Goal: Information Seeking & Learning: Learn about a topic

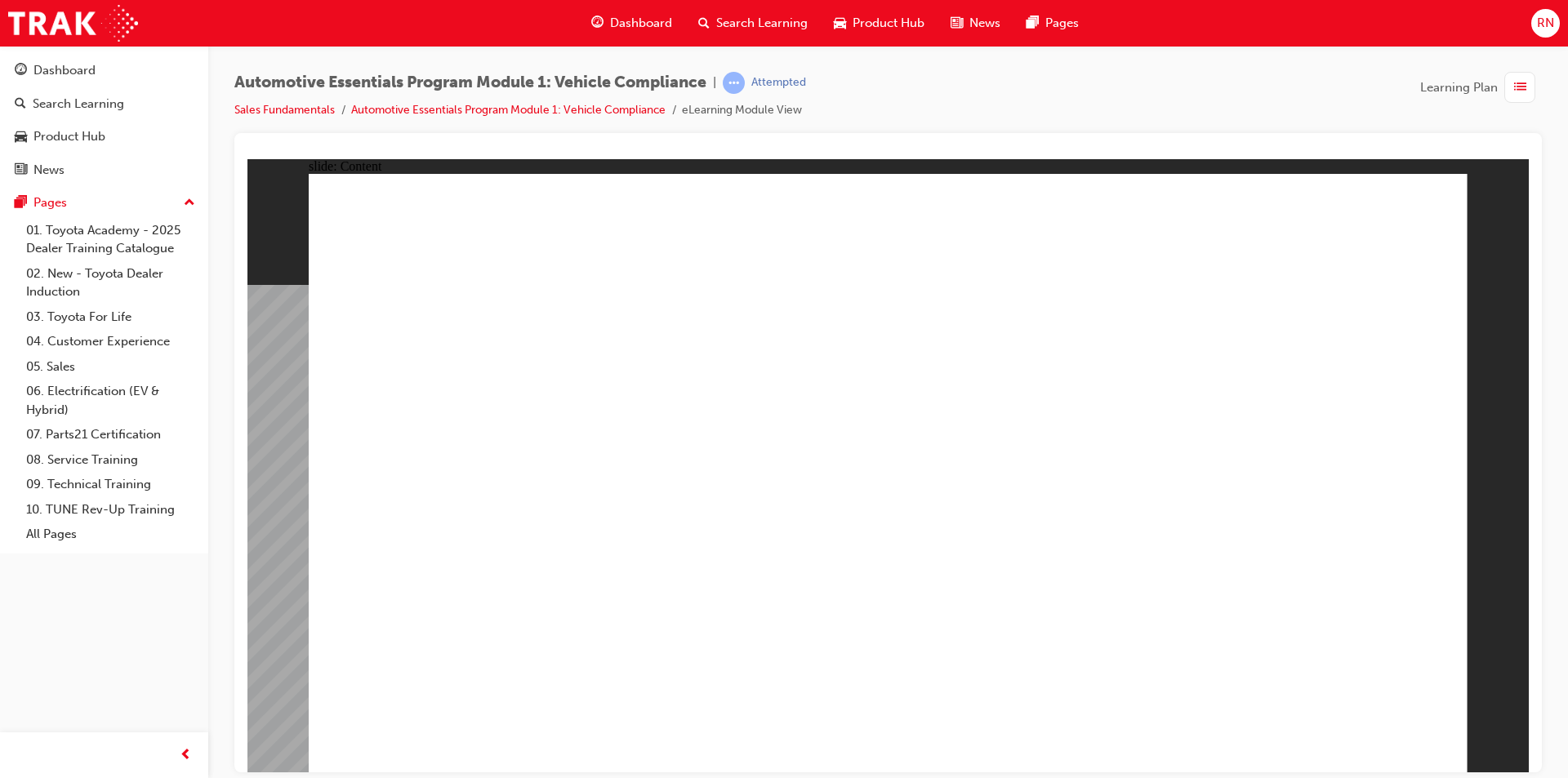
drag, startPoint x: 1423, startPoint y: 721, endPoint x: 1388, endPoint y: 725, distance: 35.2
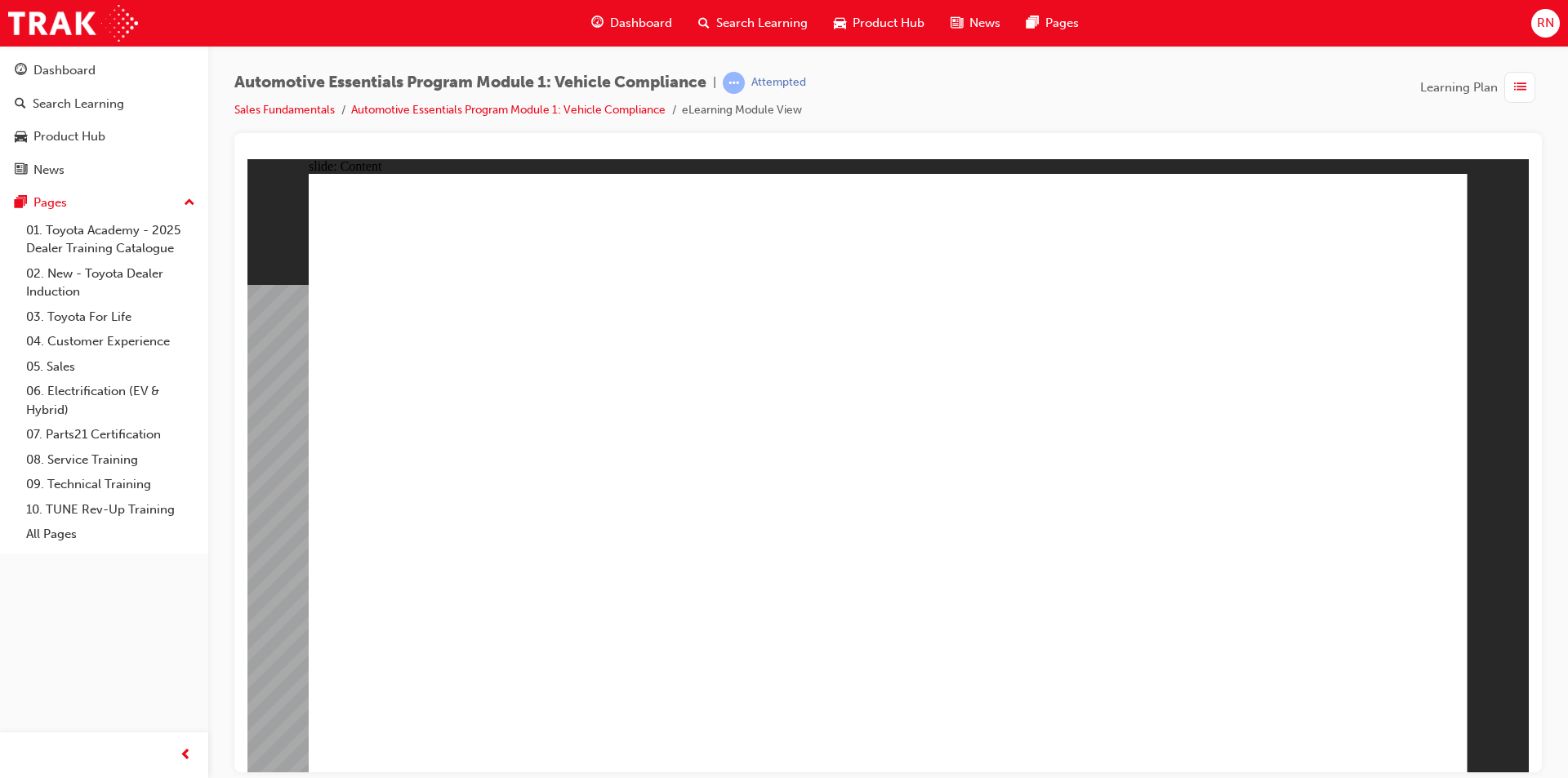
drag, startPoint x: 1158, startPoint y: 485, endPoint x: 1103, endPoint y: 434, distance: 75.0
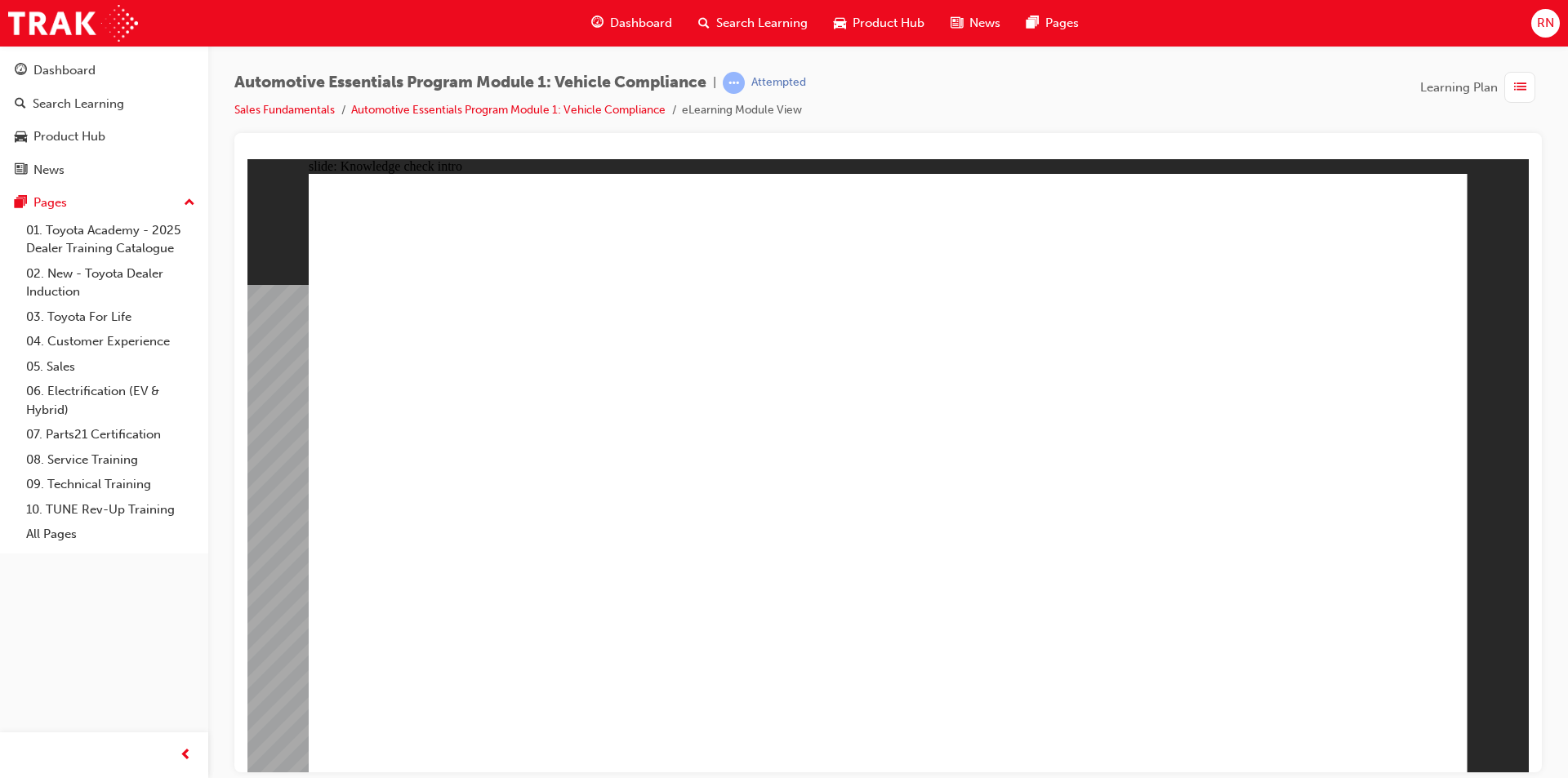
radio input "true"
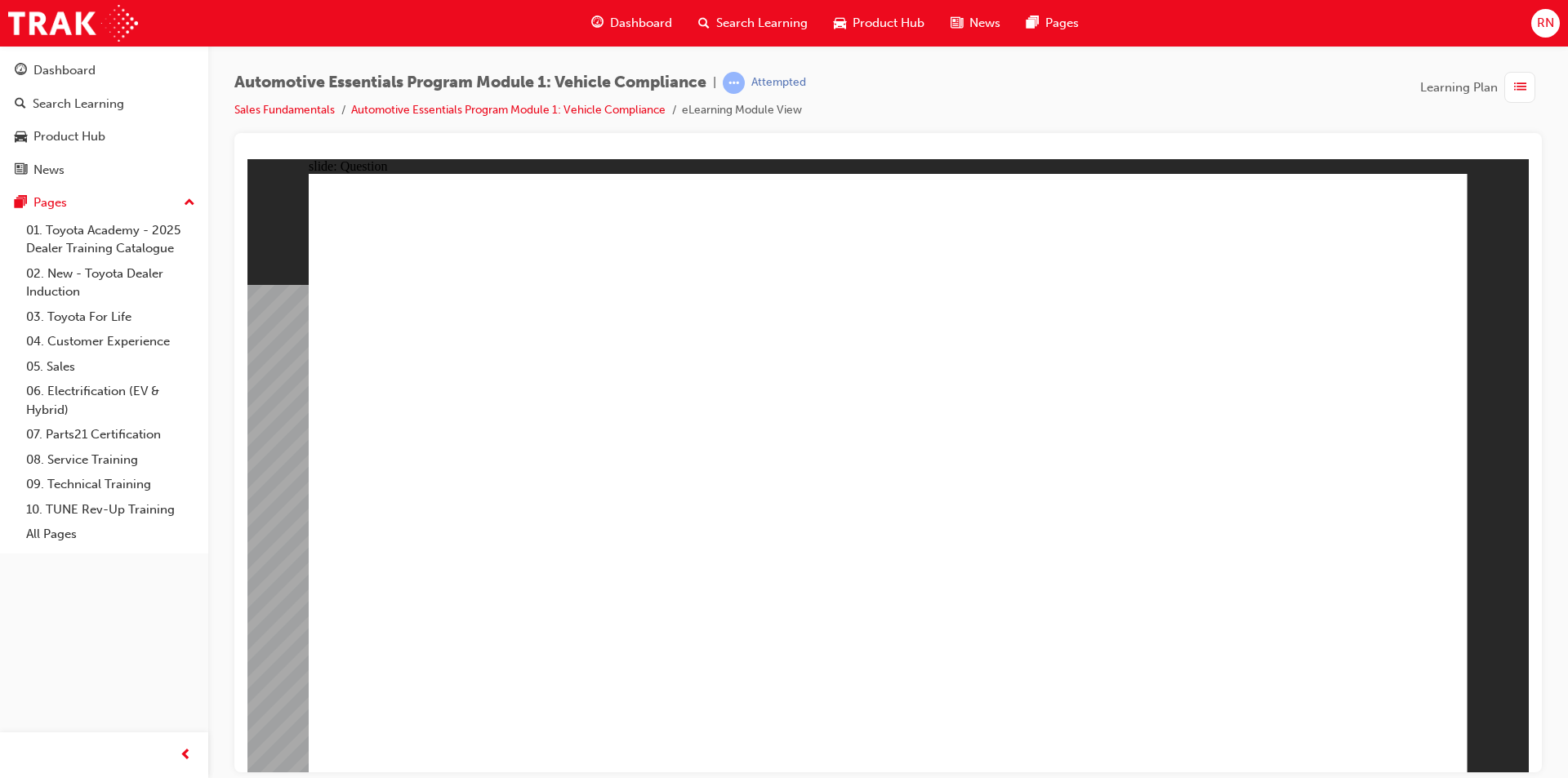
radio input "true"
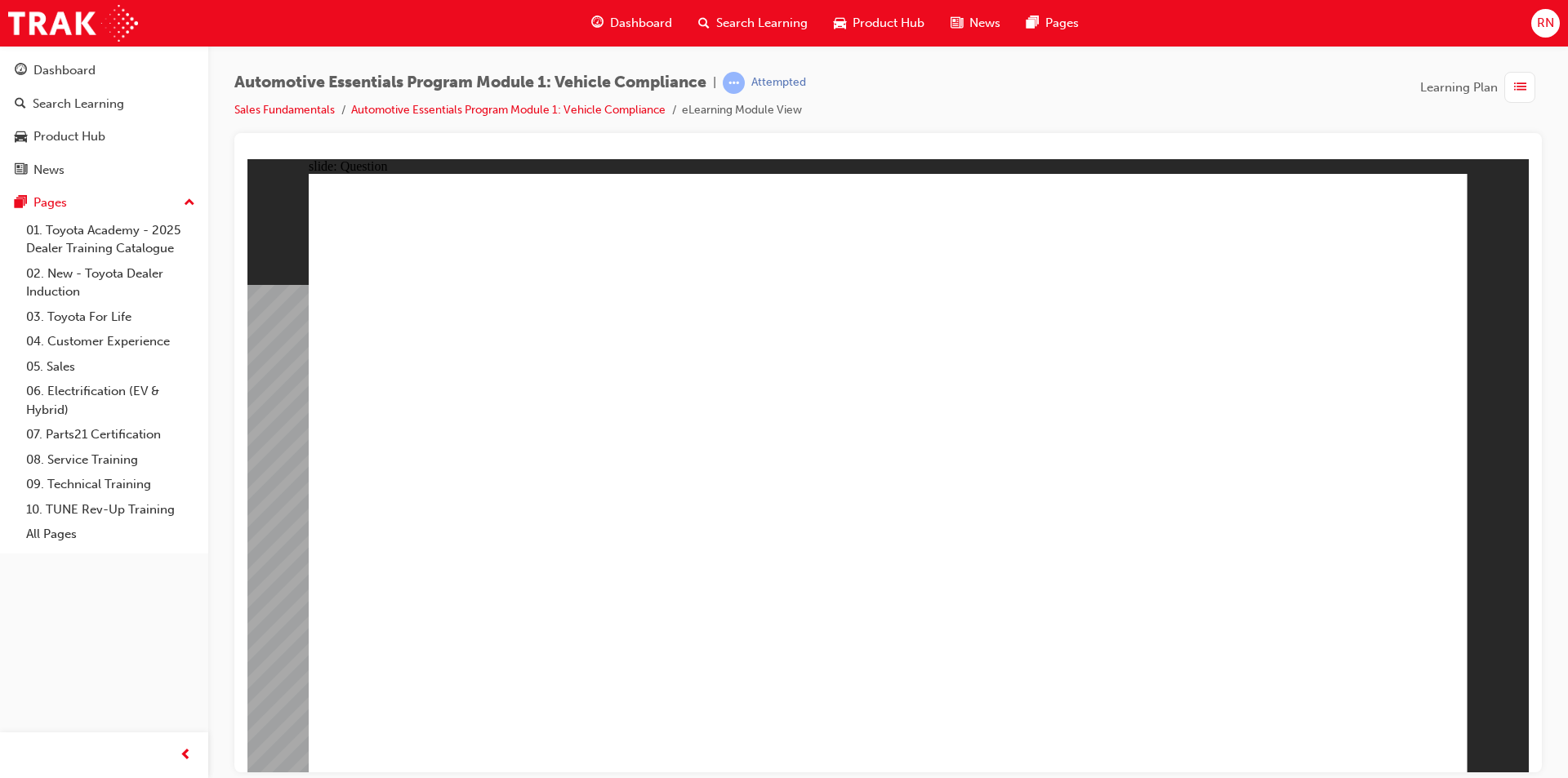
radio input "true"
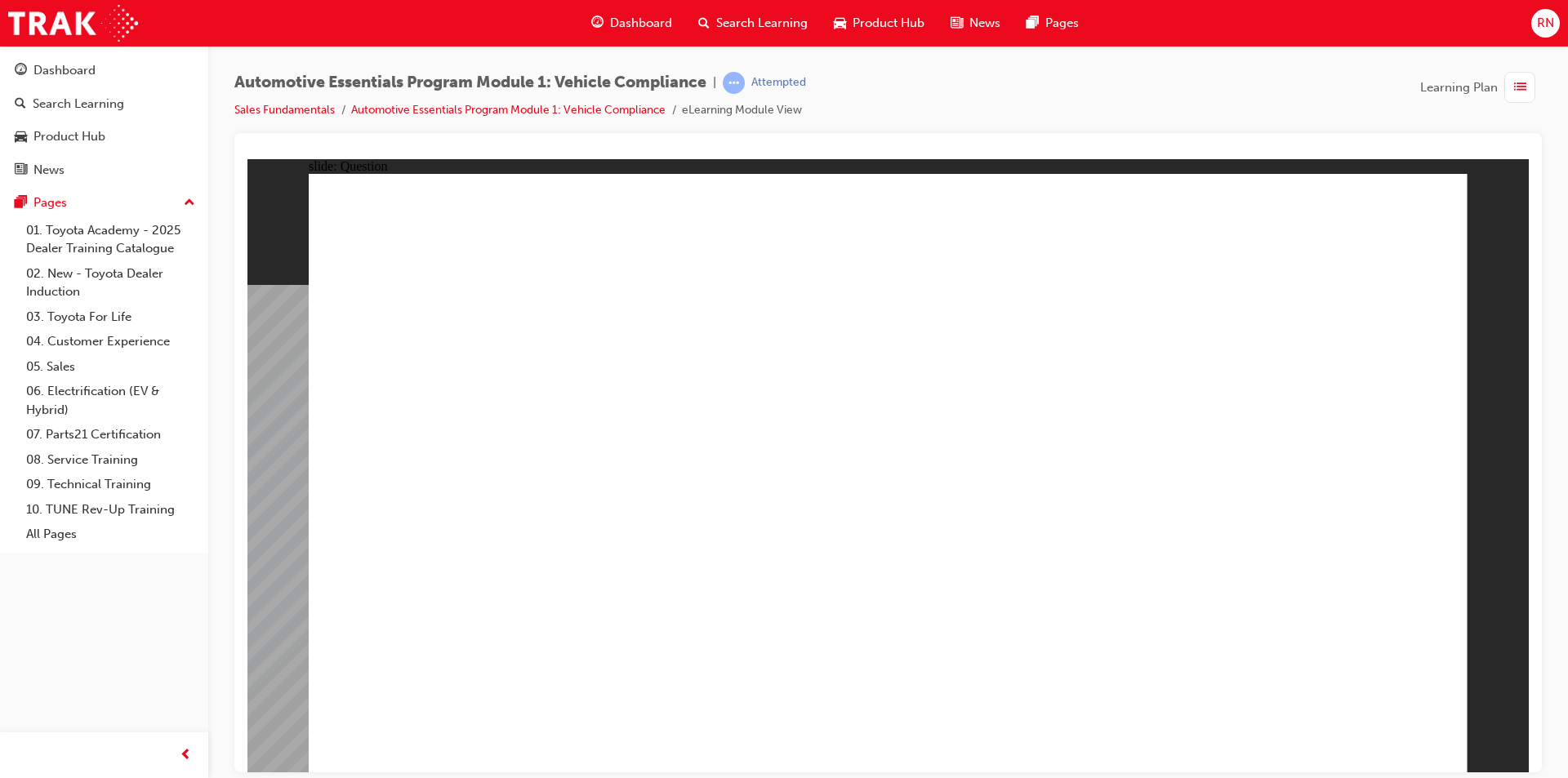
radio input "true"
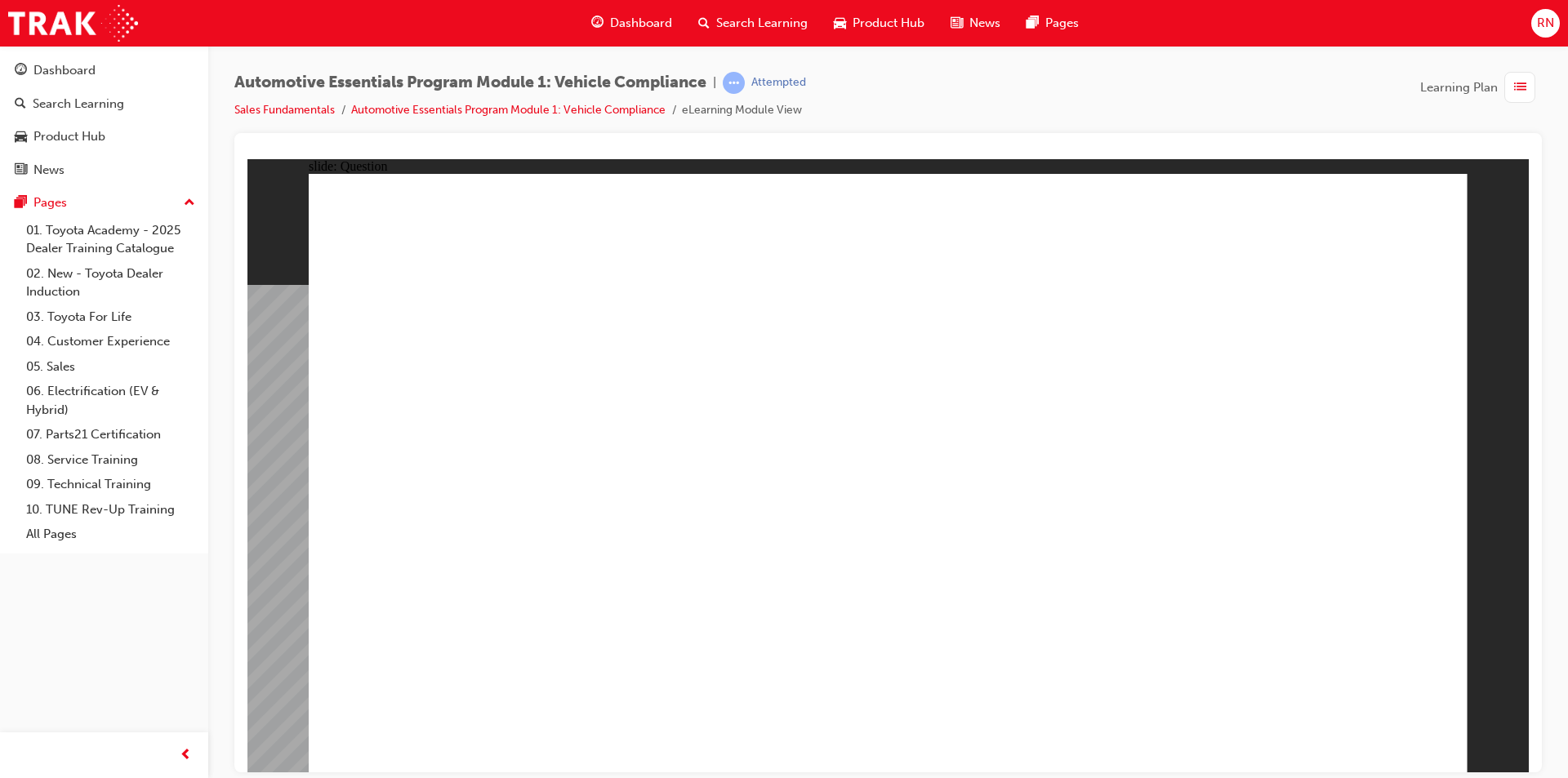
radio input "true"
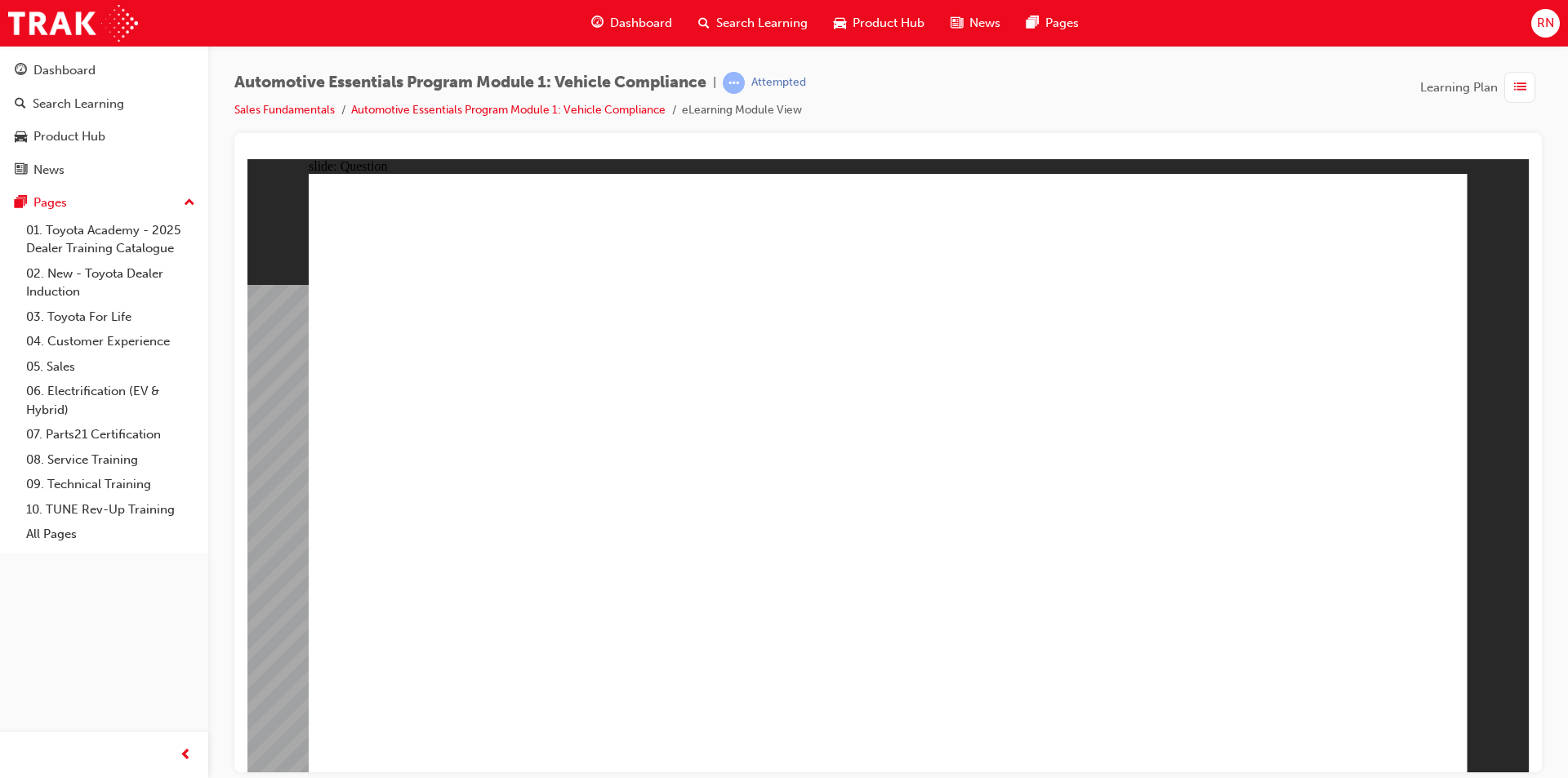
radio input "true"
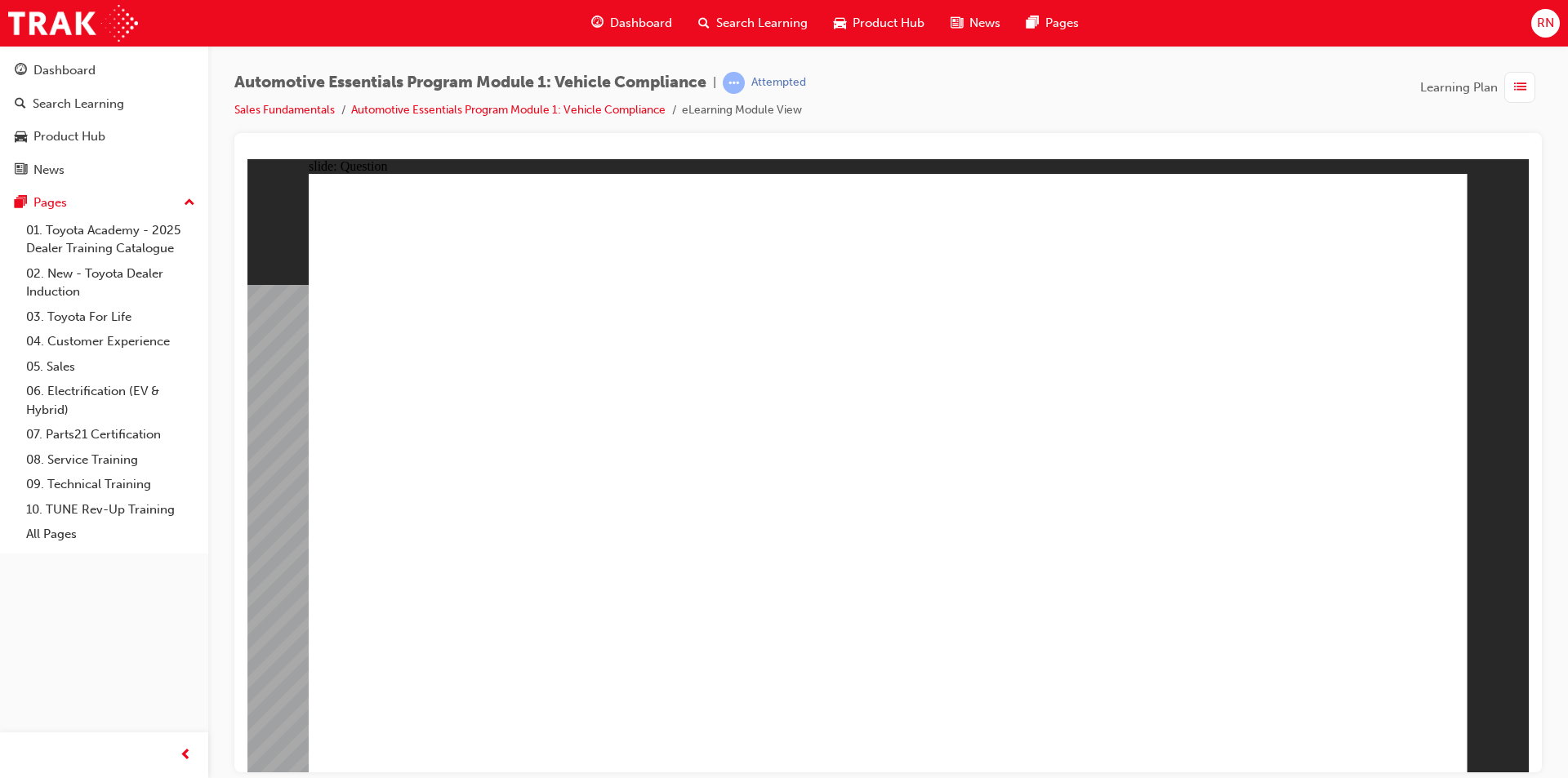
radio input "true"
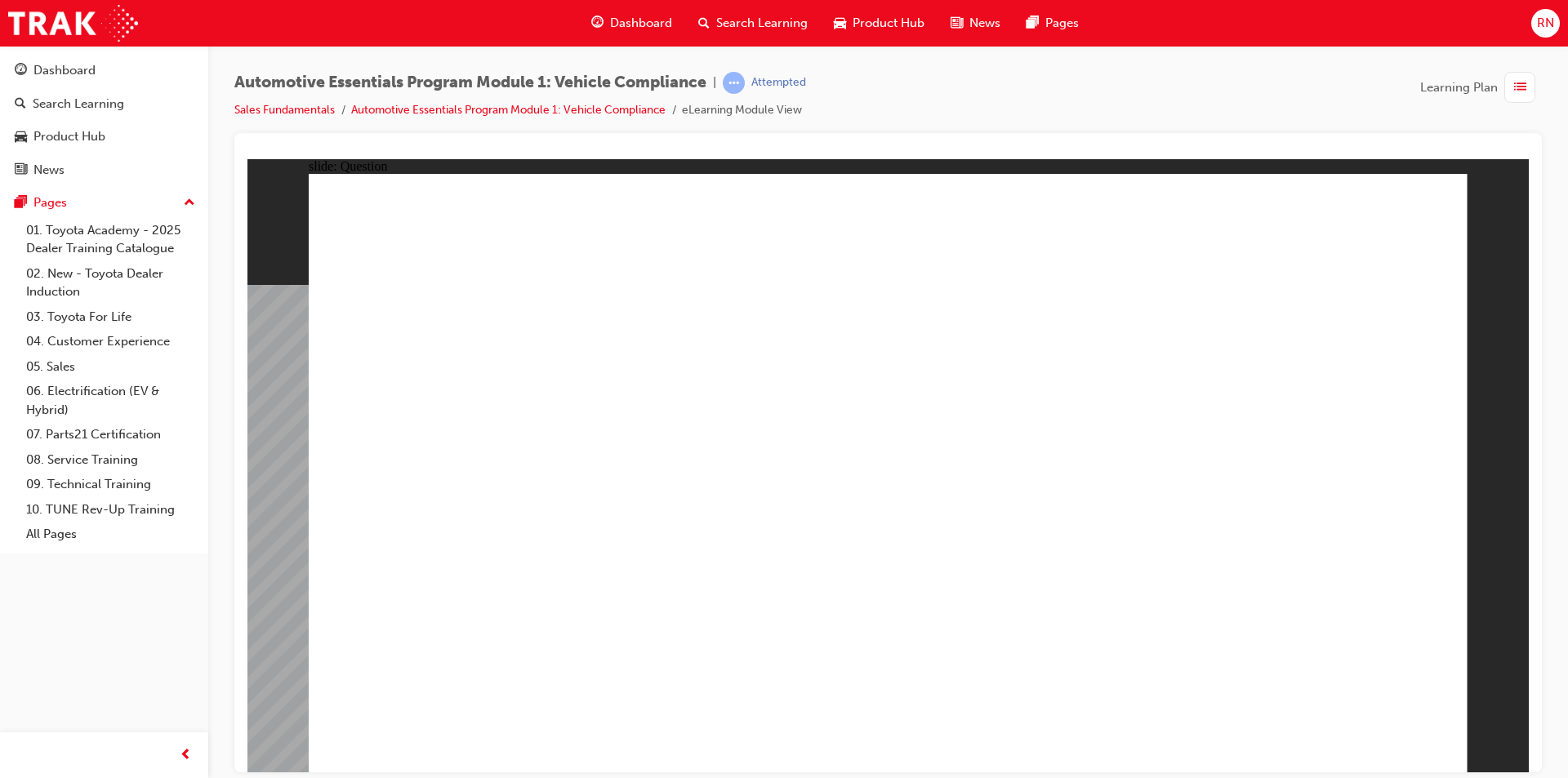
radio input "true"
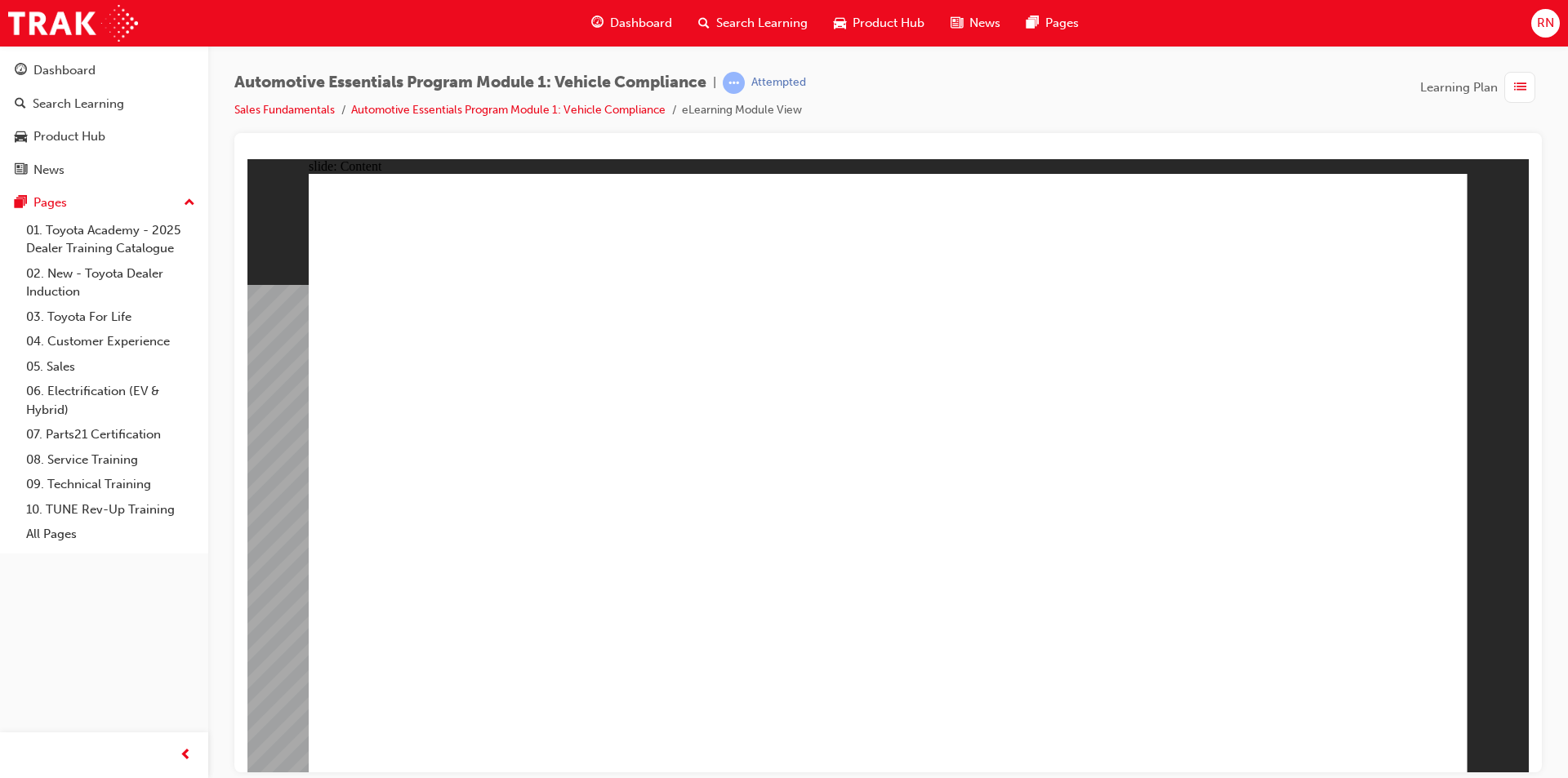
drag, startPoint x: 824, startPoint y: 509, endPoint x: 829, endPoint y: 525, distance: 16.8
drag, startPoint x: 825, startPoint y: 589, endPoint x: 827, endPoint y: 608, distance: 19.1
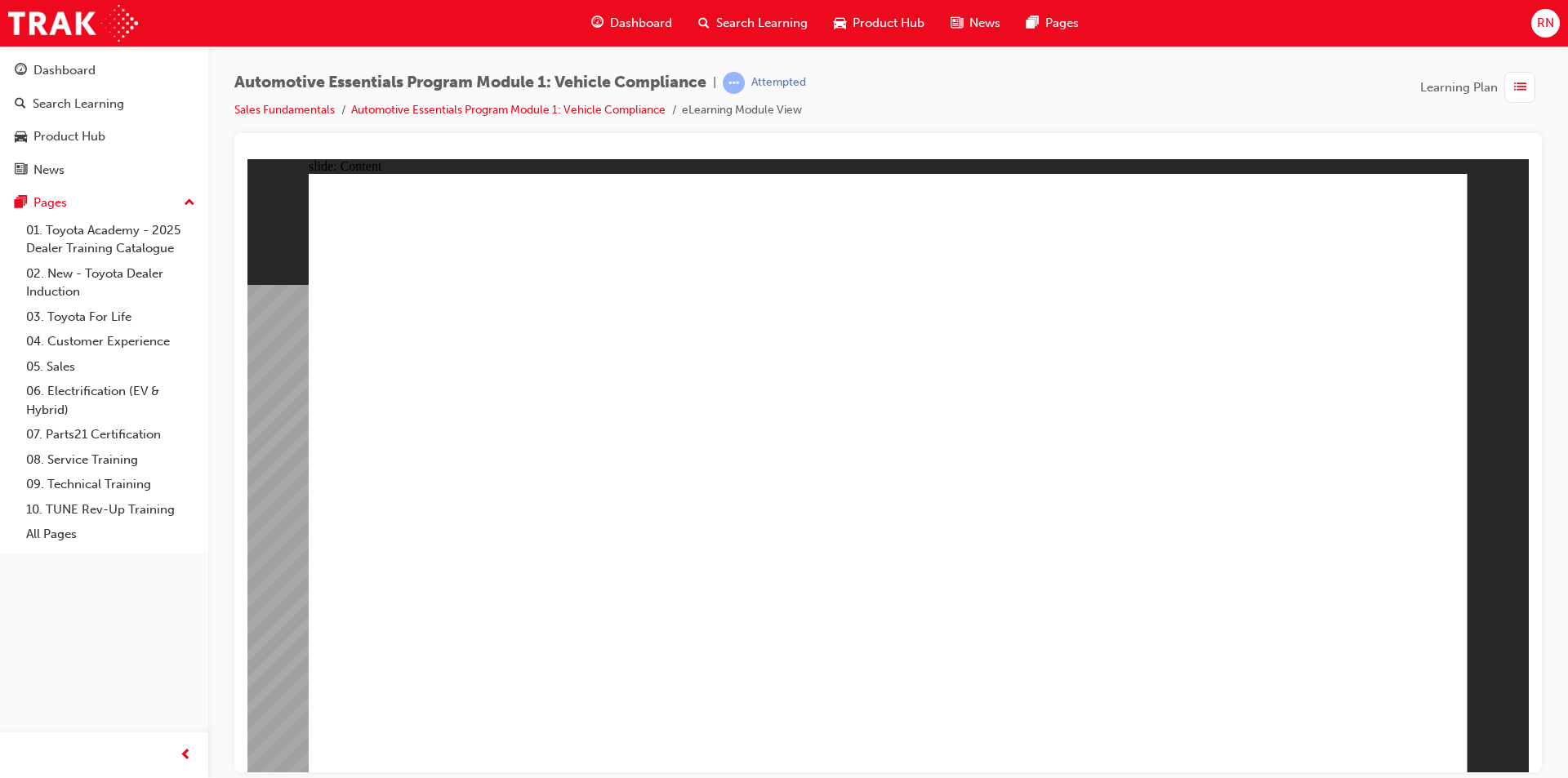
drag, startPoint x: 920, startPoint y: 278, endPoint x: 1001, endPoint y: 283, distance: 81.2
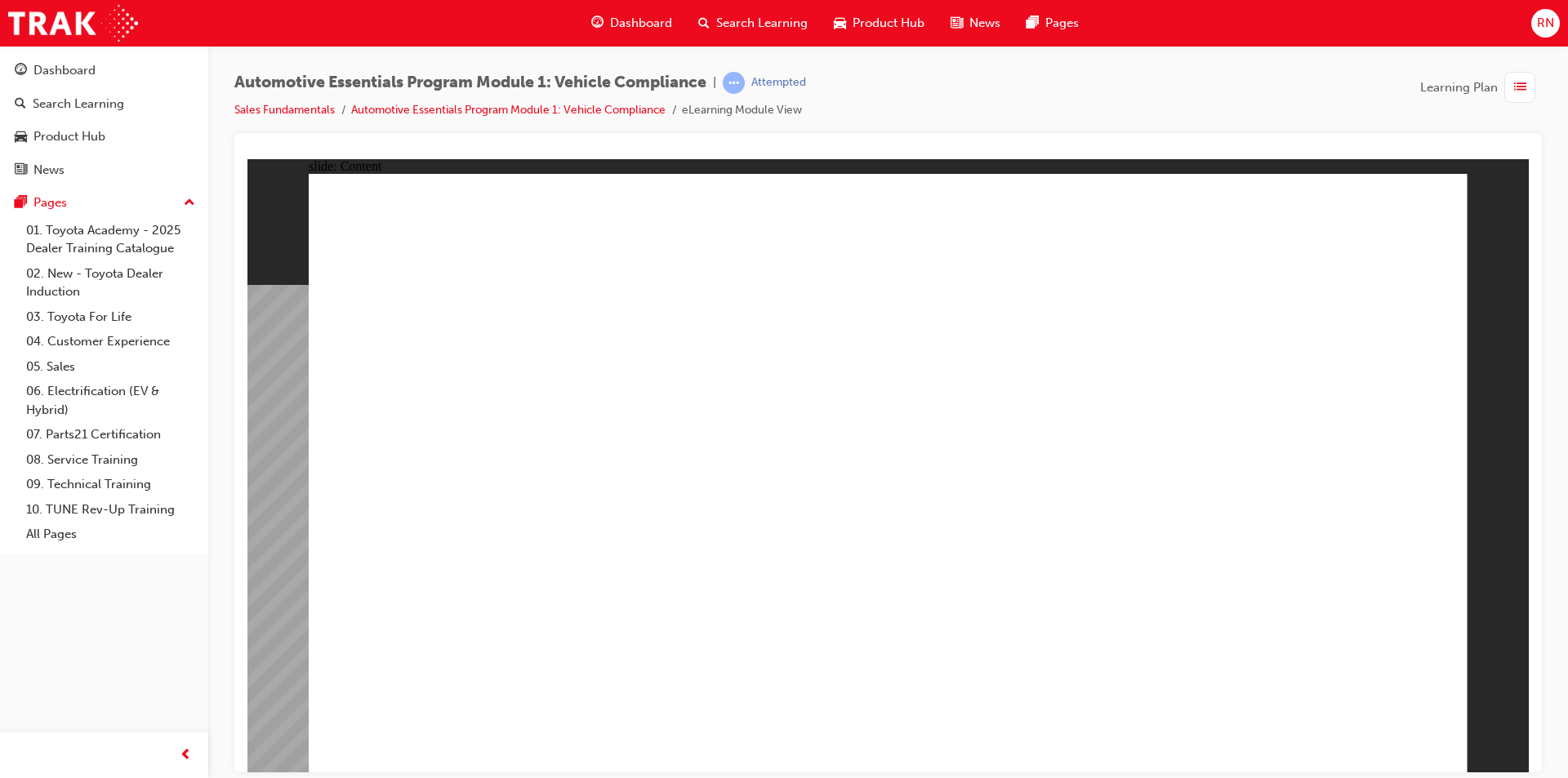
drag, startPoint x: 1321, startPoint y: 739, endPoint x: 1336, endPoint y: 715, distance: 28.3
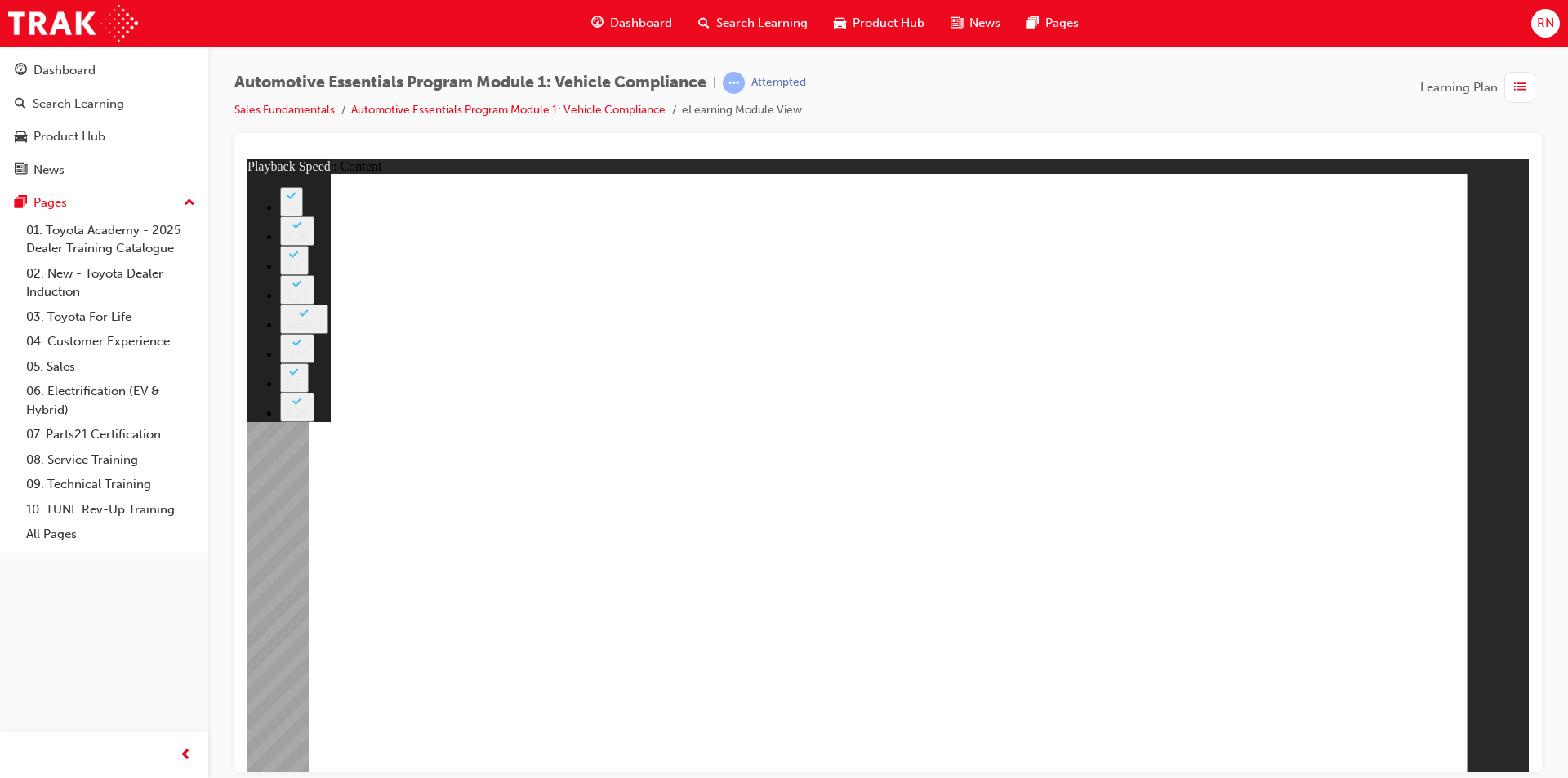
type input "35"
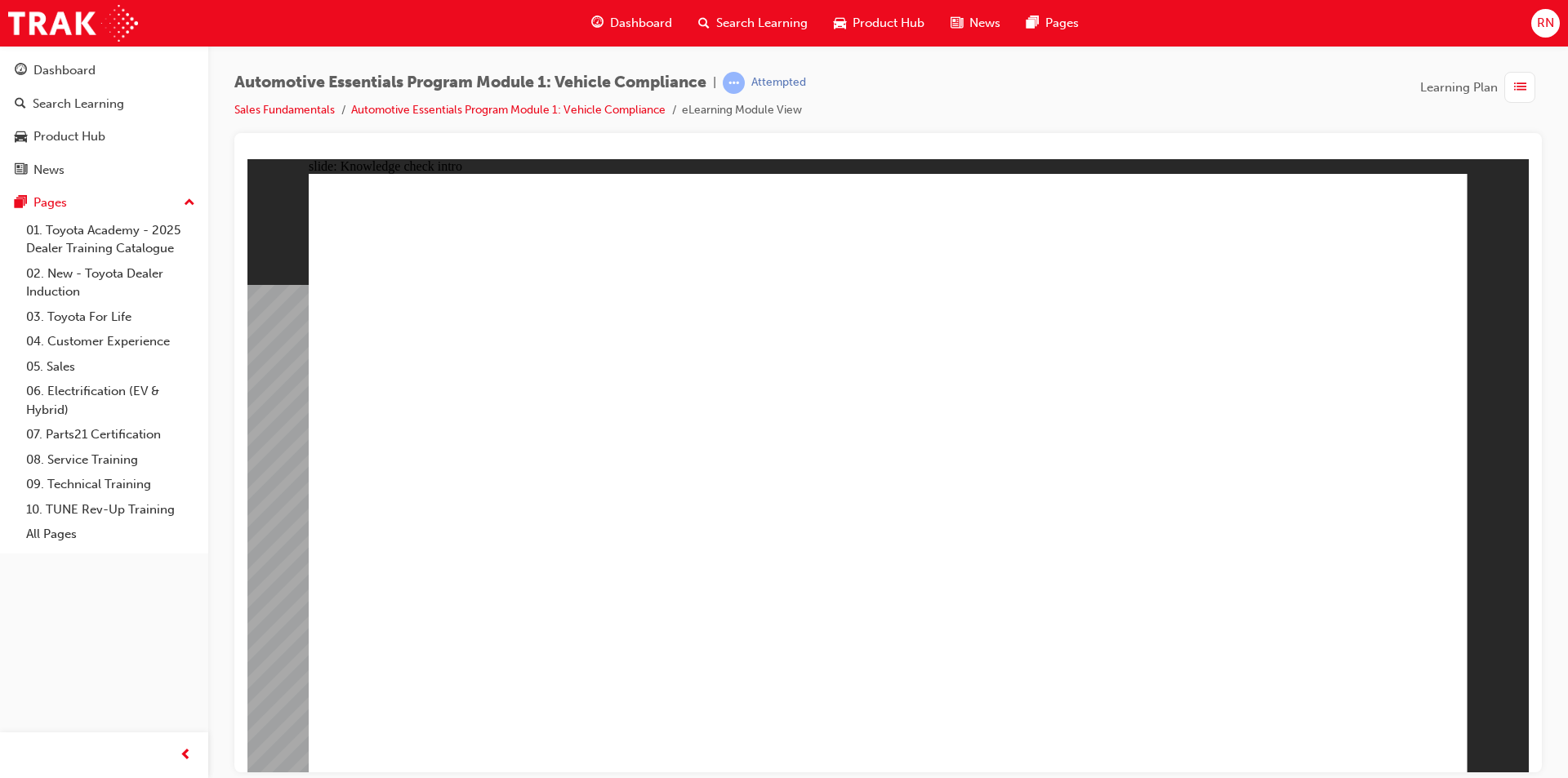
radio input "true"
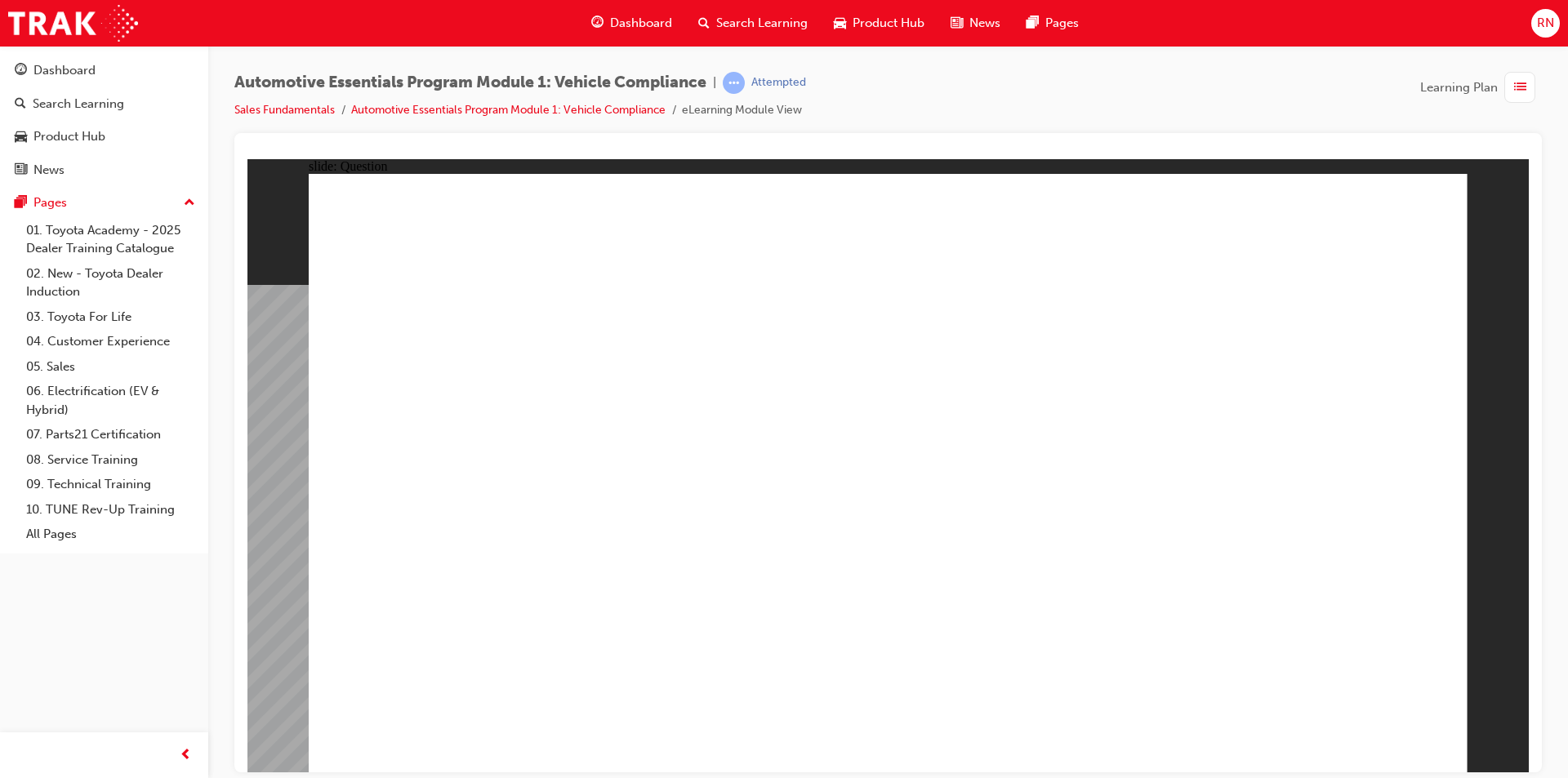
radio input "true"
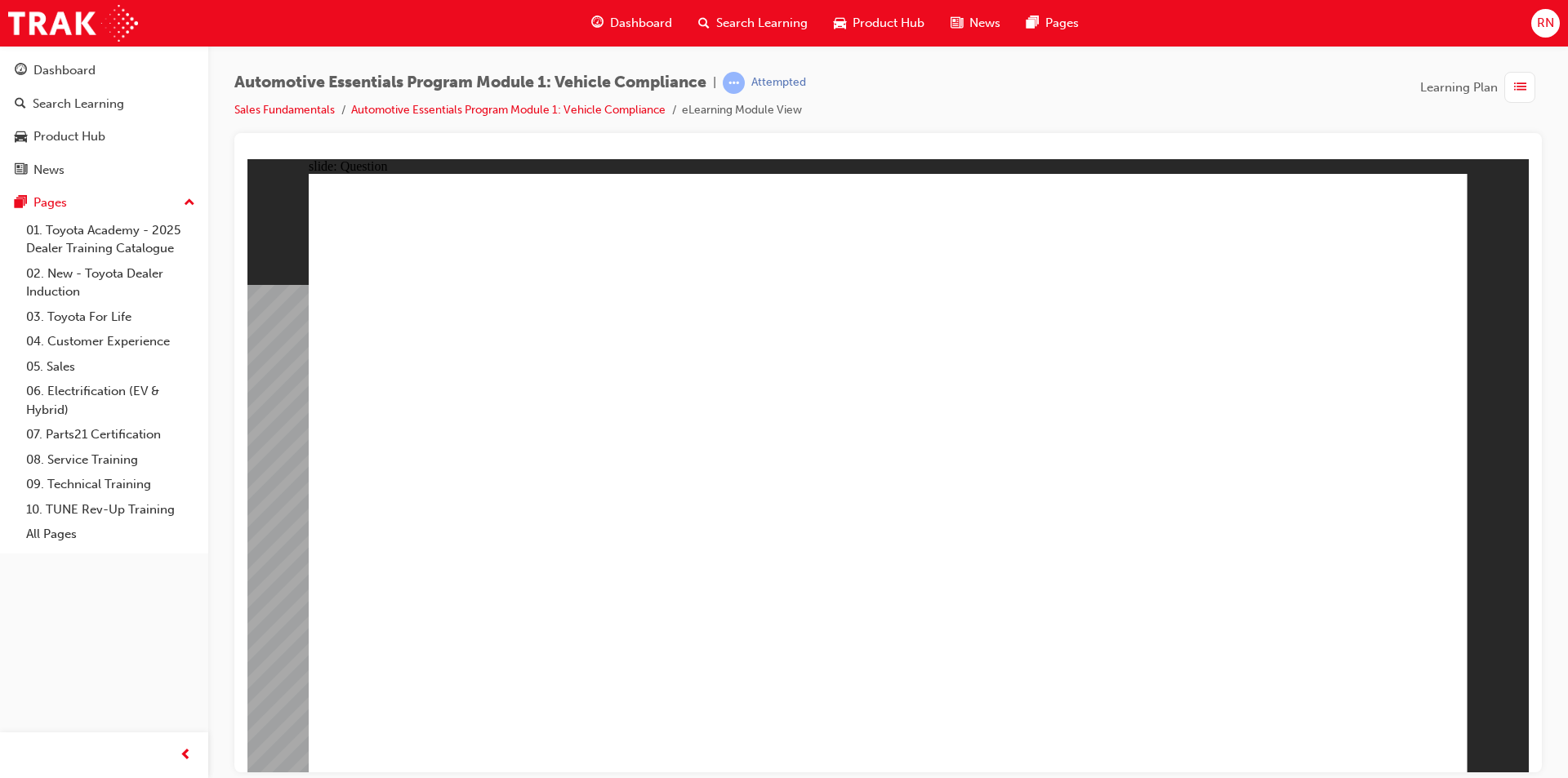
radio input "true"
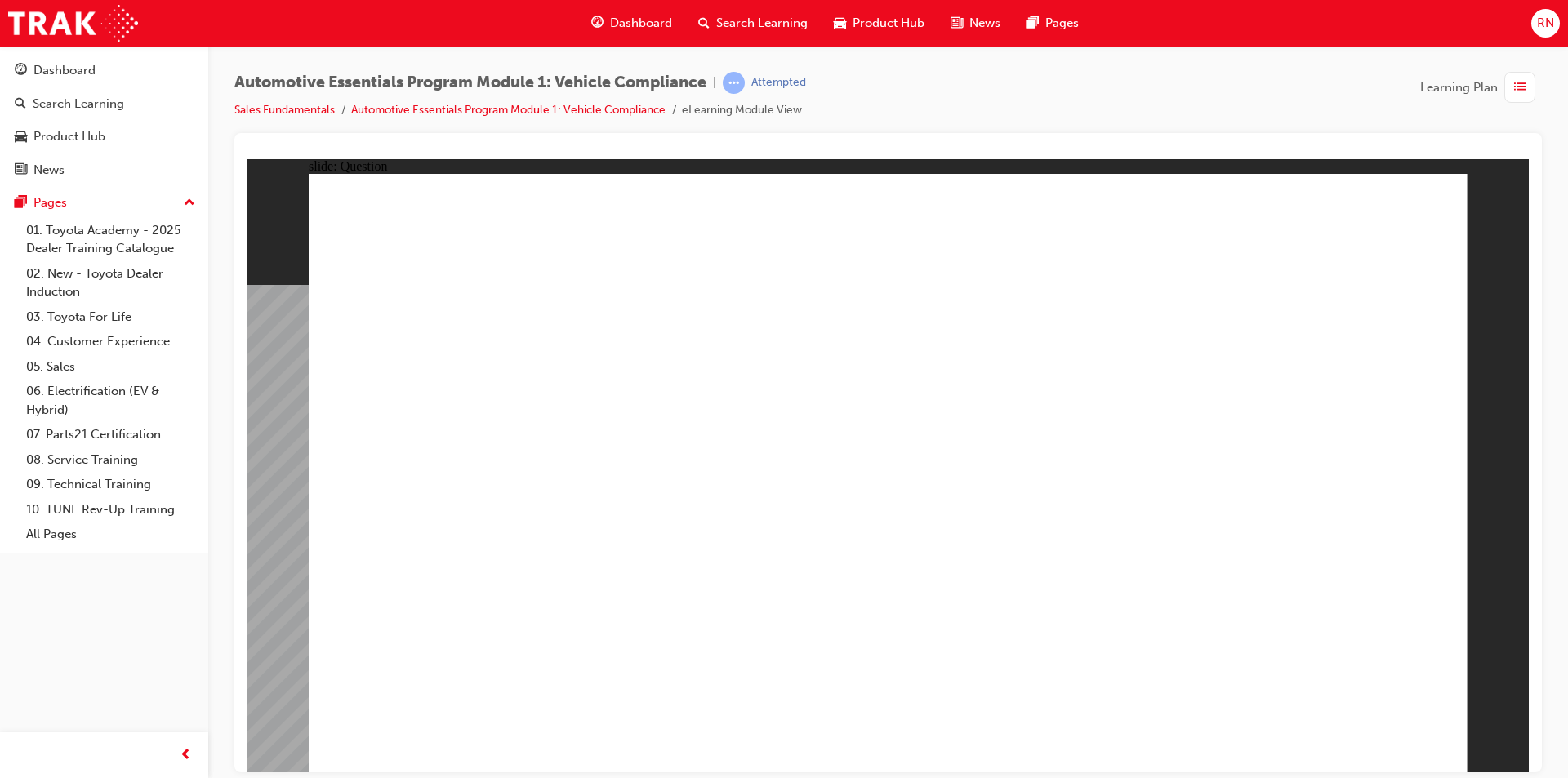
radio input "true"
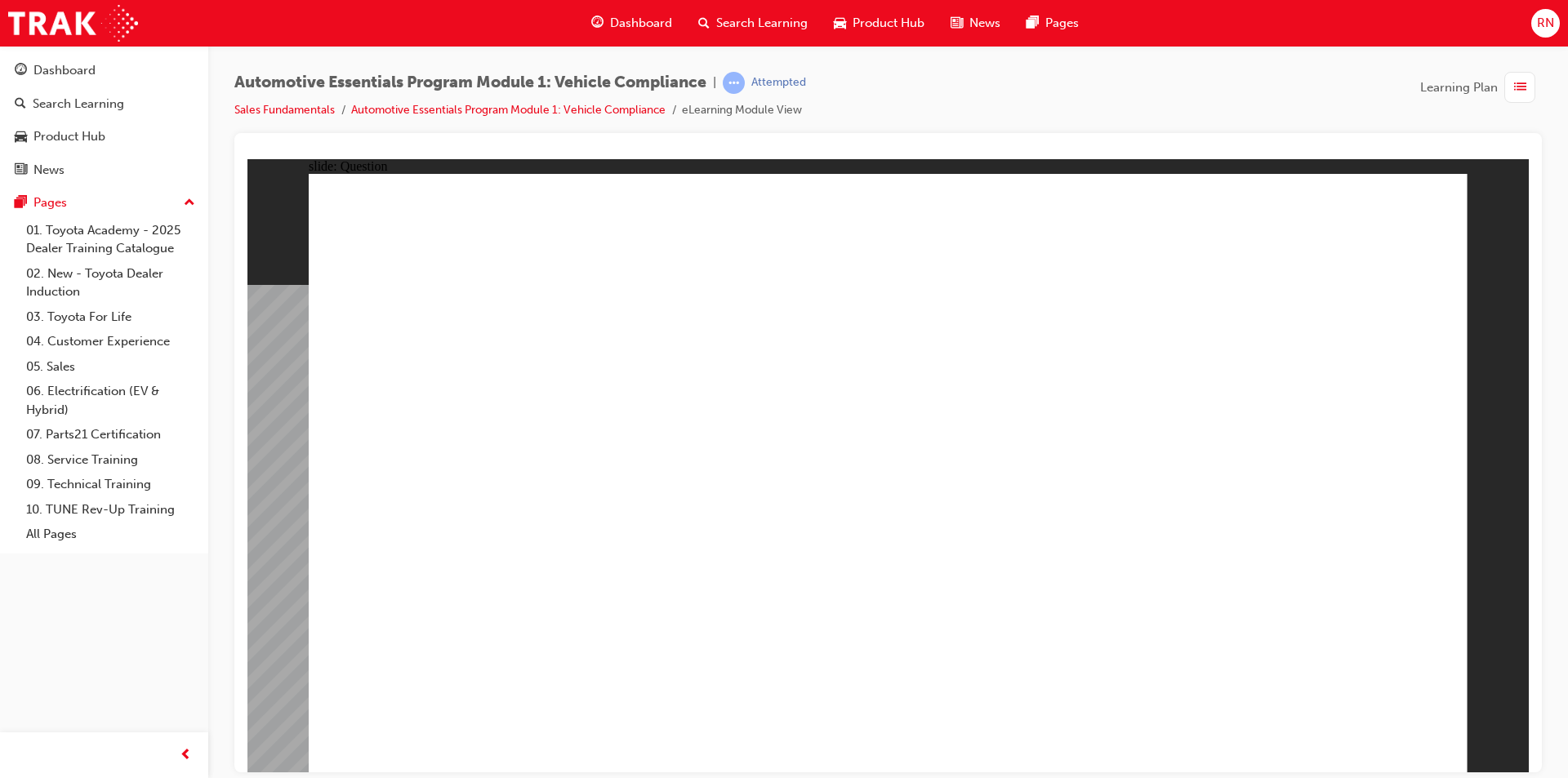
radio input "true"
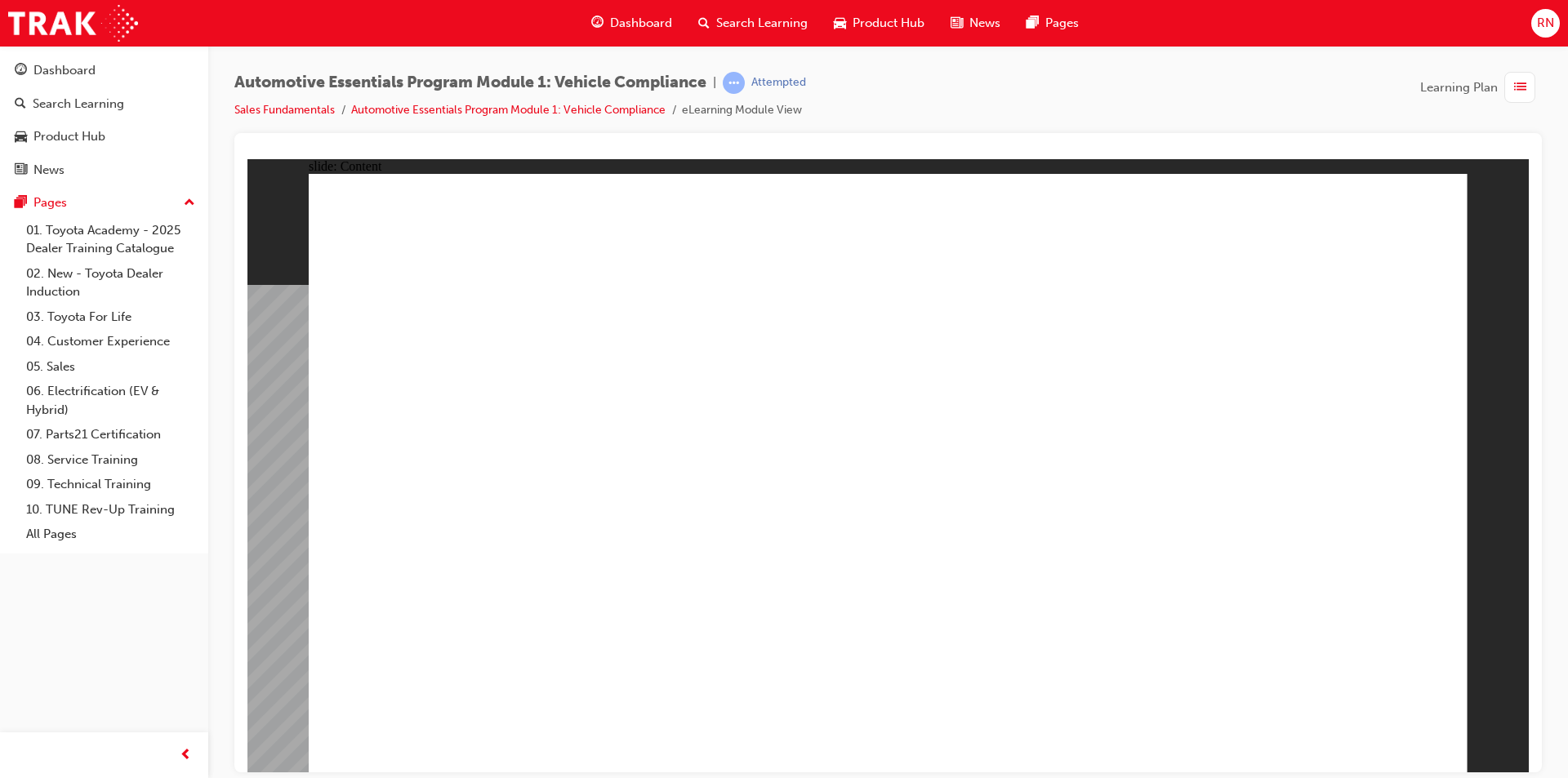
drag, startPoint x: 1000, startPoint y: 586, endPoint x: 998, endPoint y: 600, distance: 14.1
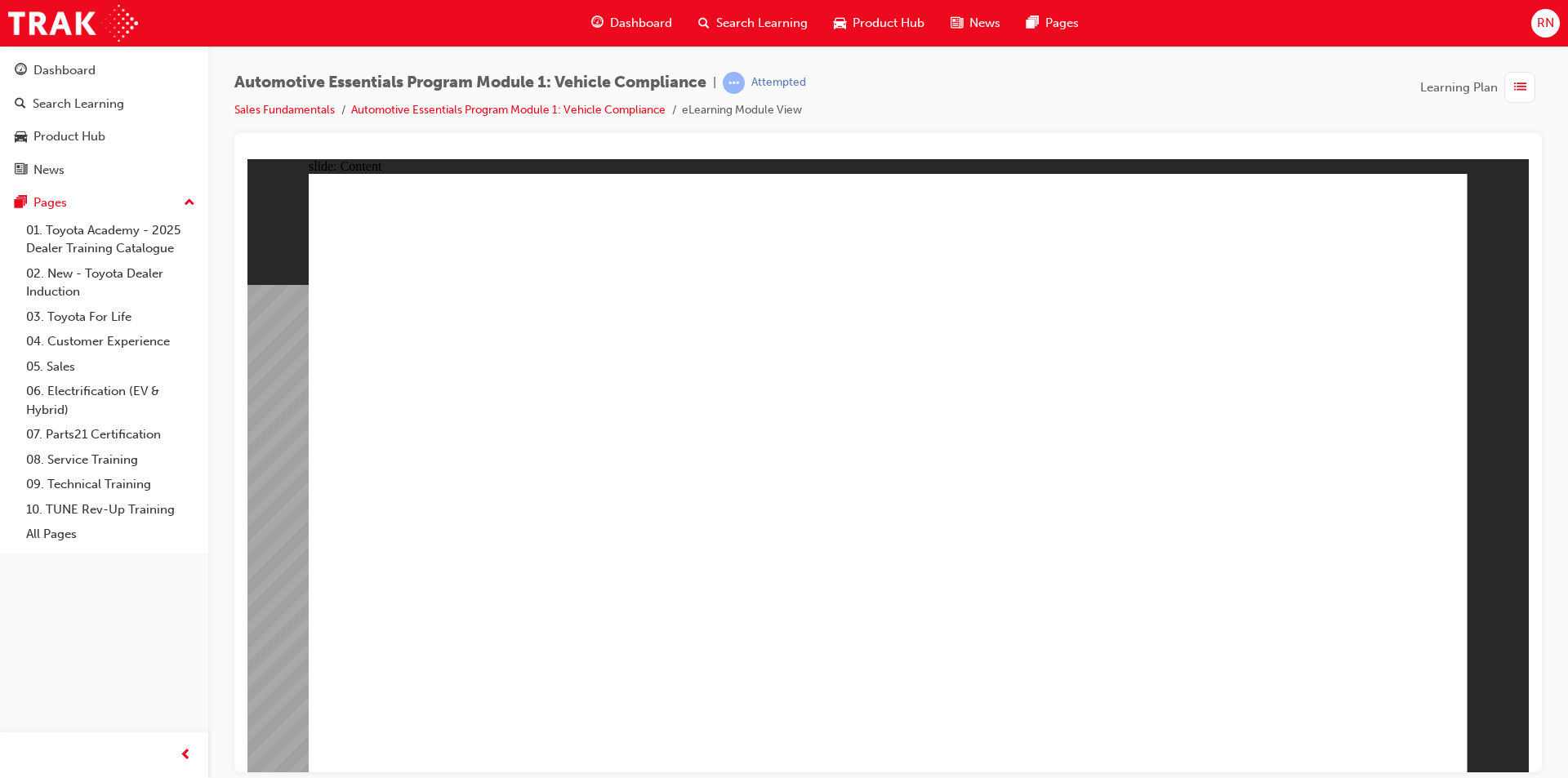
drag, startPoint x: 1202, startPoint y: 480, endPoint x: 1179, endPoint y: 469, distance: 25.5
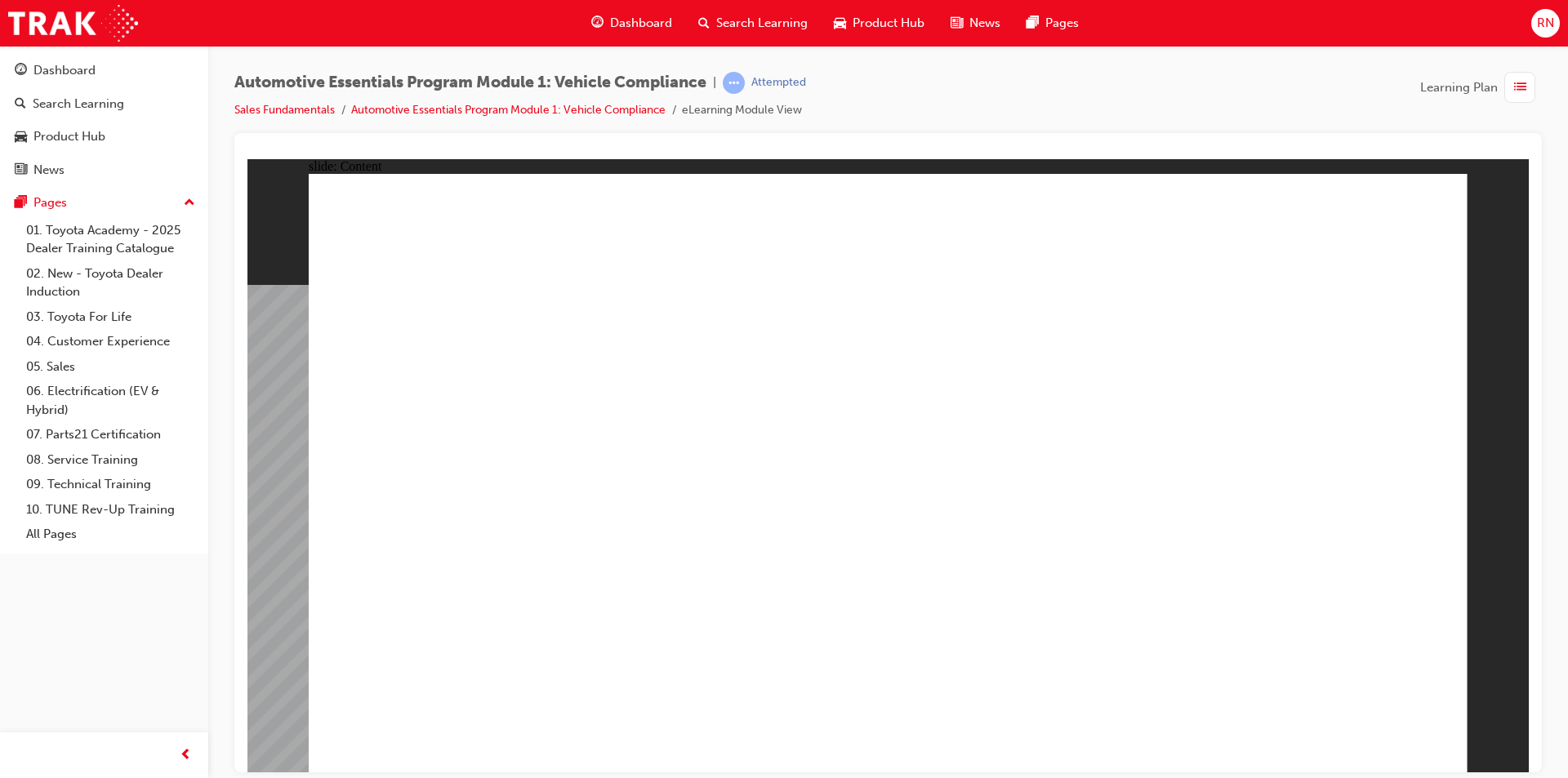
drag, startPoint x: 721, startPoint y: 597, endPoint x: 633, endPoint y: 600, distance: 88.1
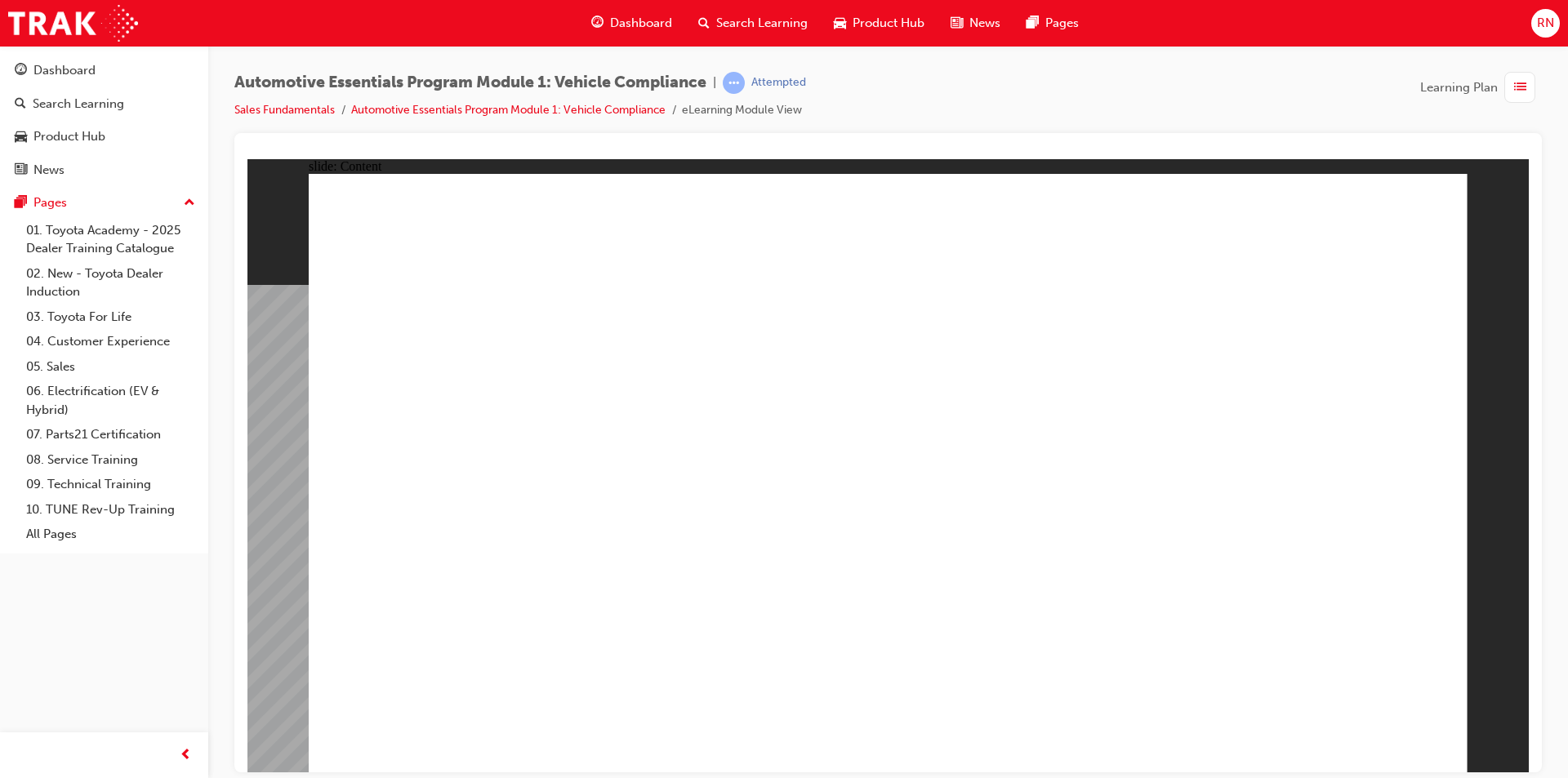
drag, startPoint x: 380, startPoint y: 433, endPoint x: 403, endPoint y: 498, distance: 68.9
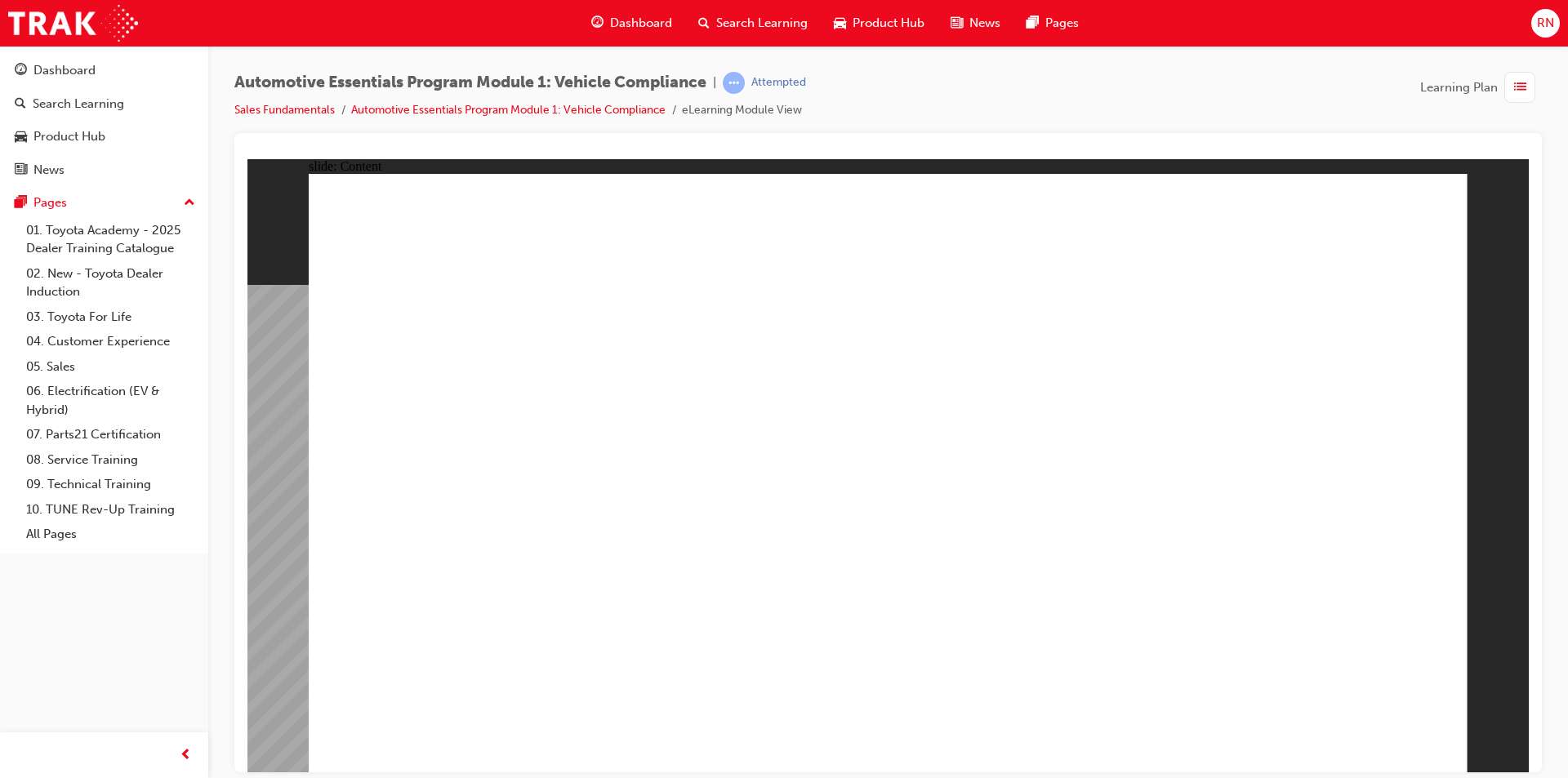
drag, startPoint x: 618, startPoint y: 515, endPoint x: 612, endPoint y: 565, distance: 50.4
drag, startPoint x: 594, startPoint y: 619, endPoint x: 1083, endPoint y: 465, distance: 512.7
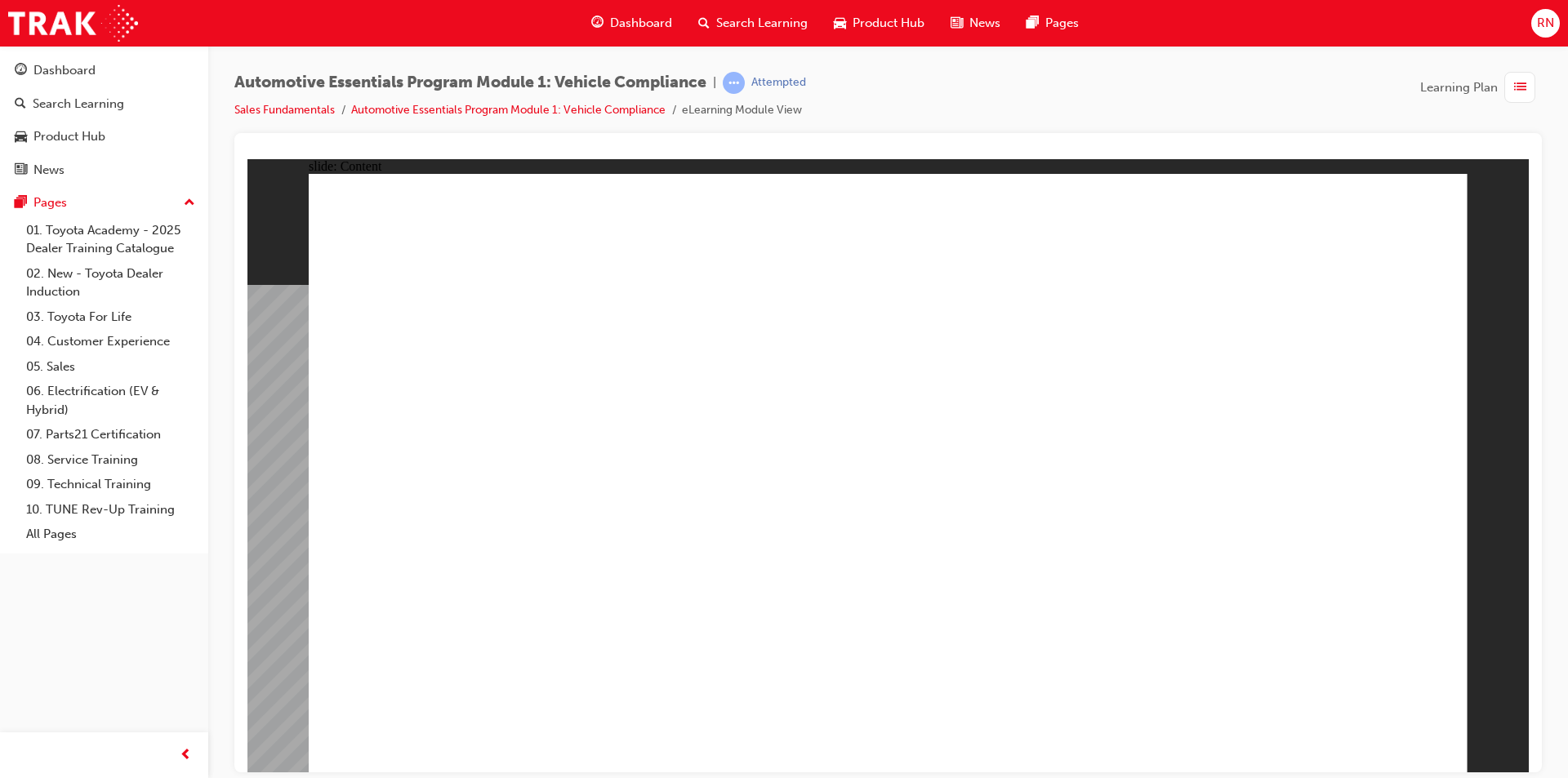
drag, startPoint x: 1013, startPoint y: 599, endPoint x: 1006, endPoint y: 616, distance: 18.4
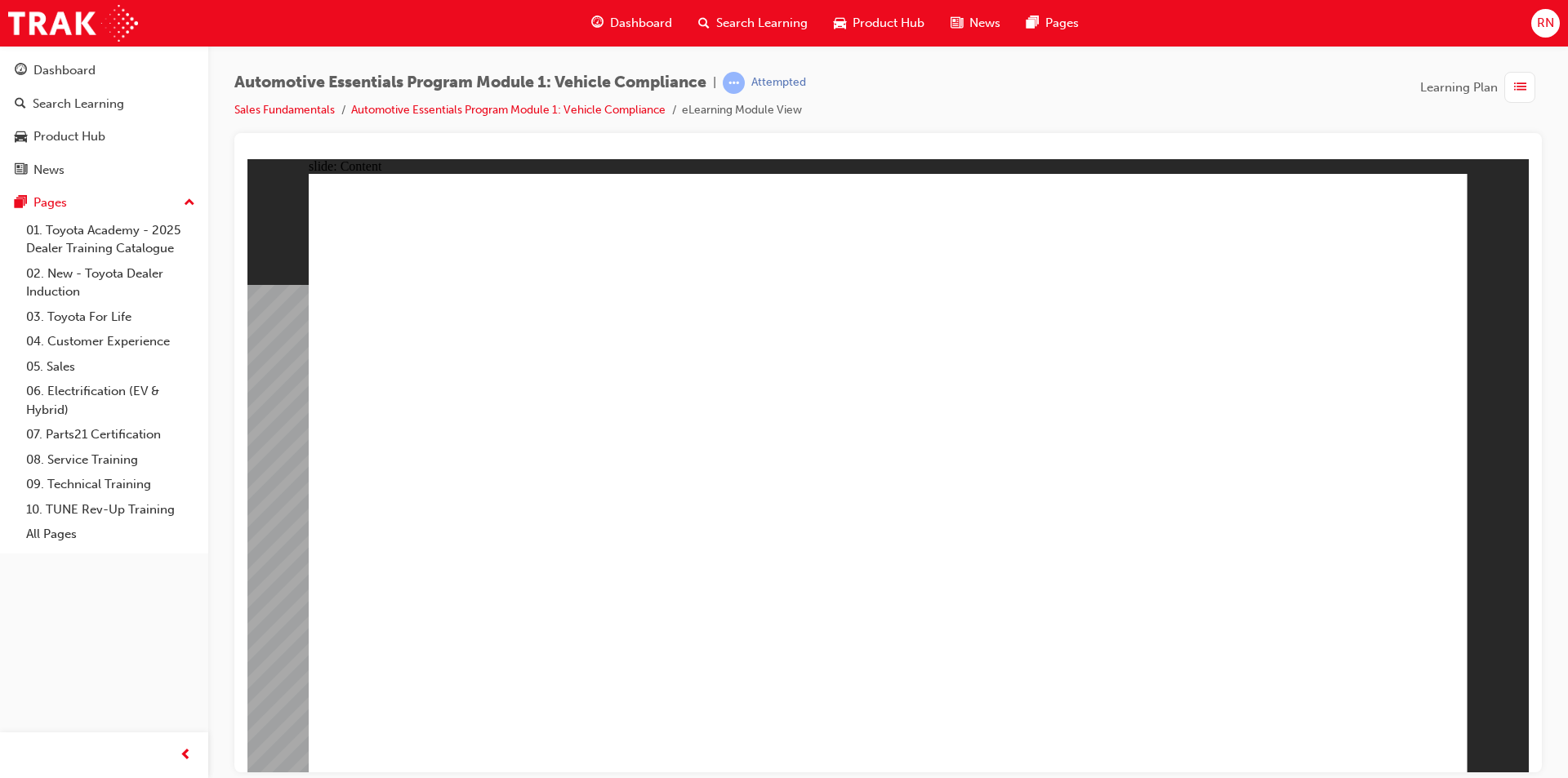
radio input "true"
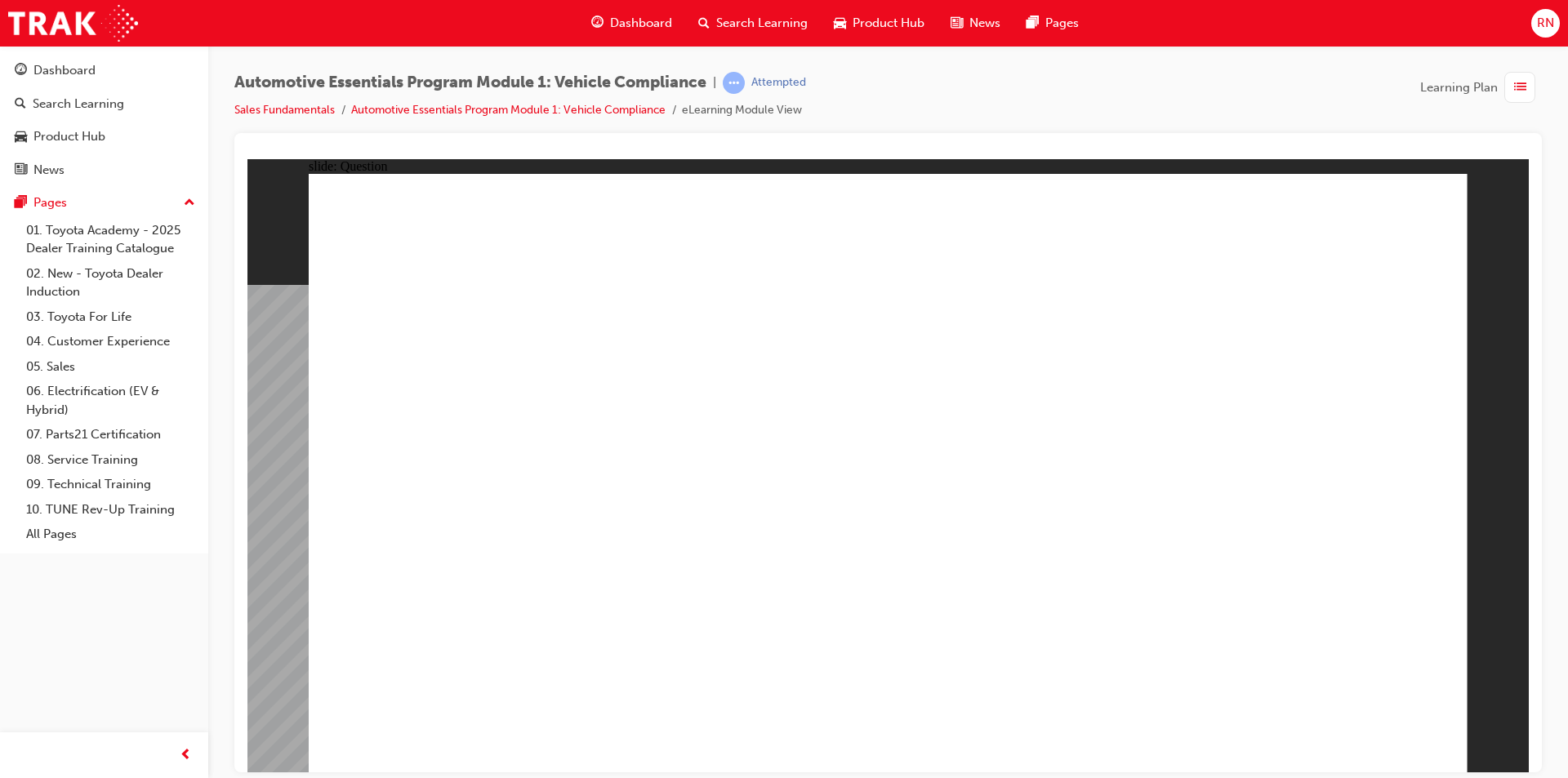
radio input "true"
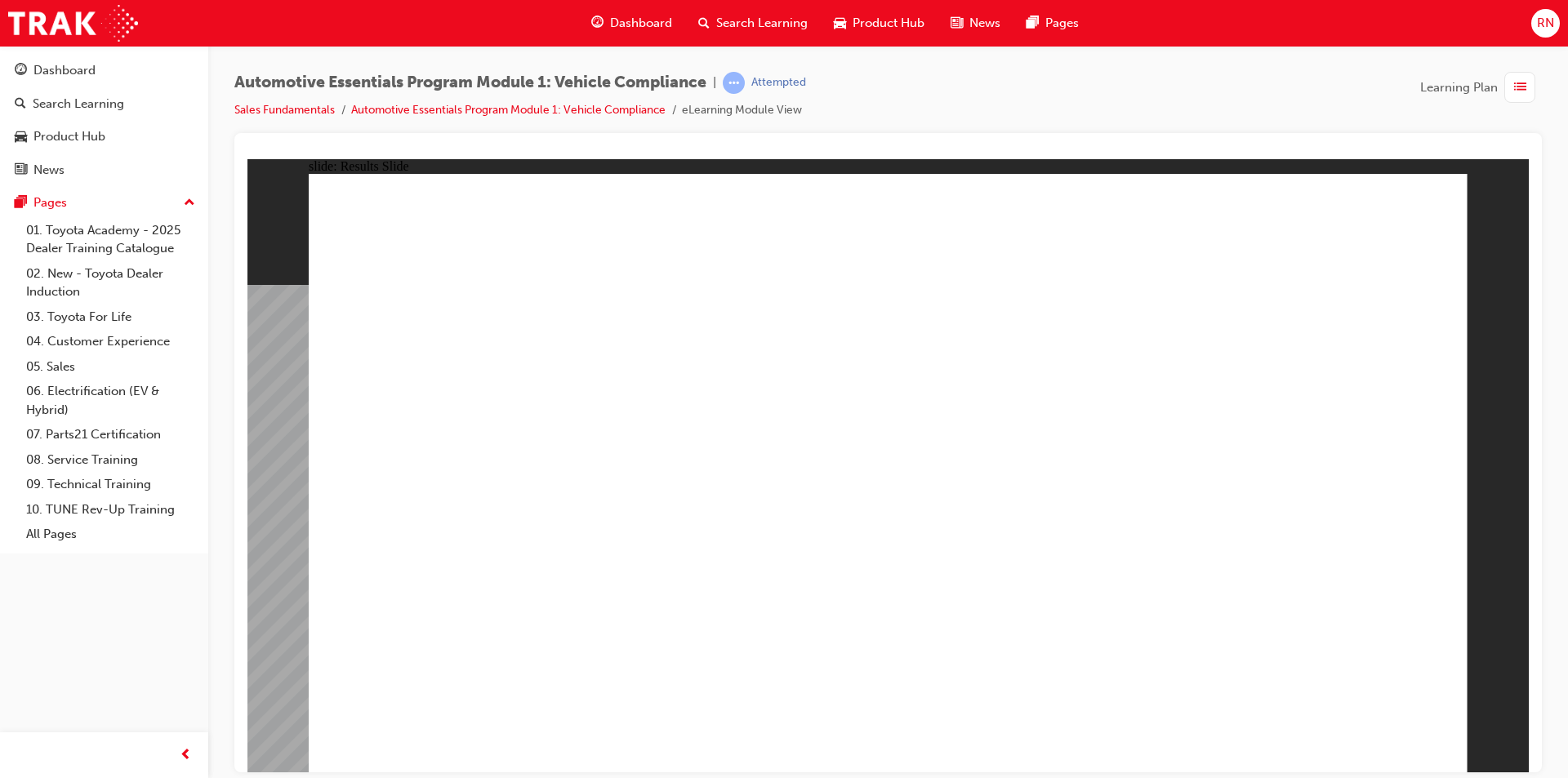
radio input "true"
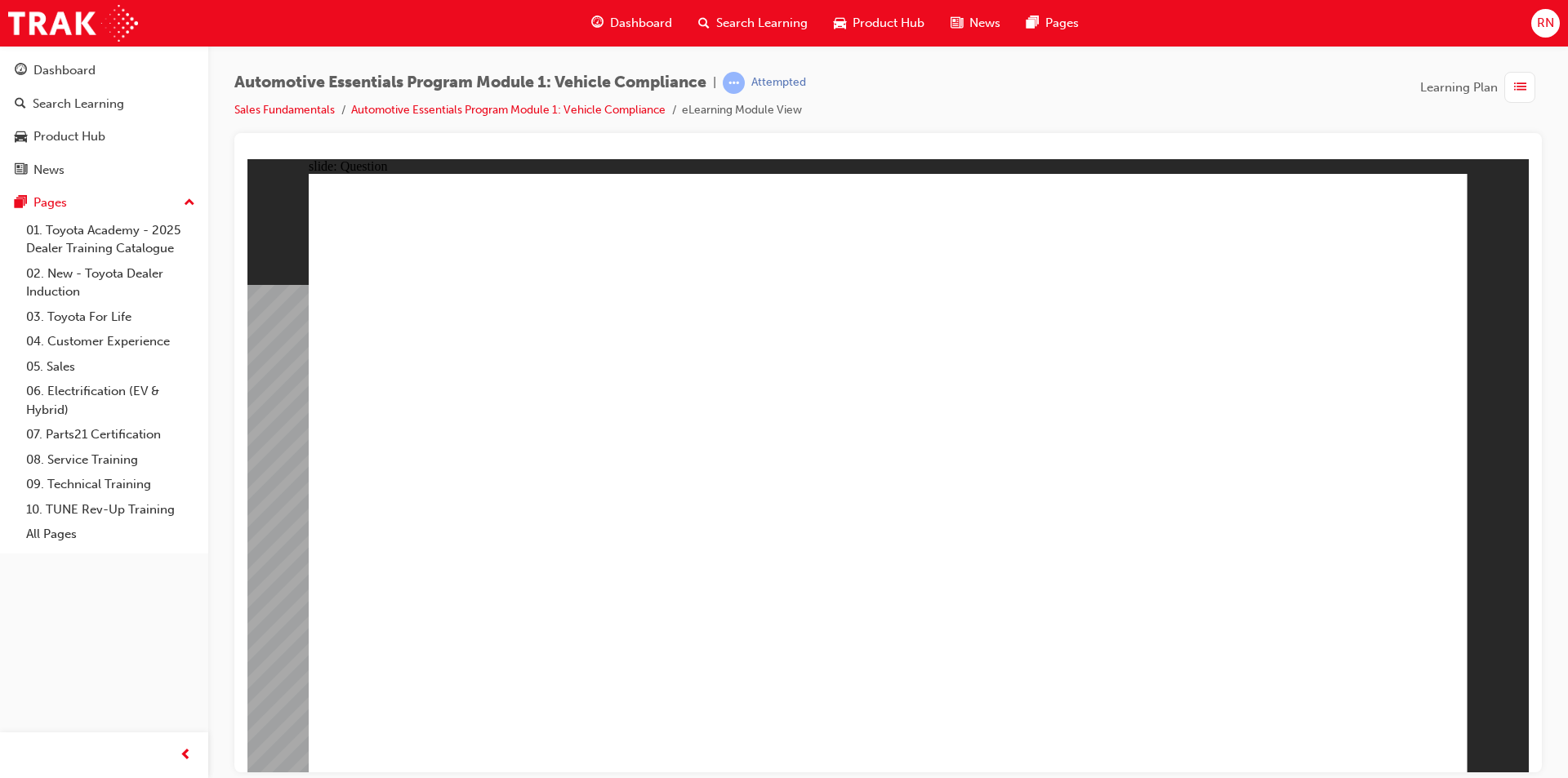
radio input "true"
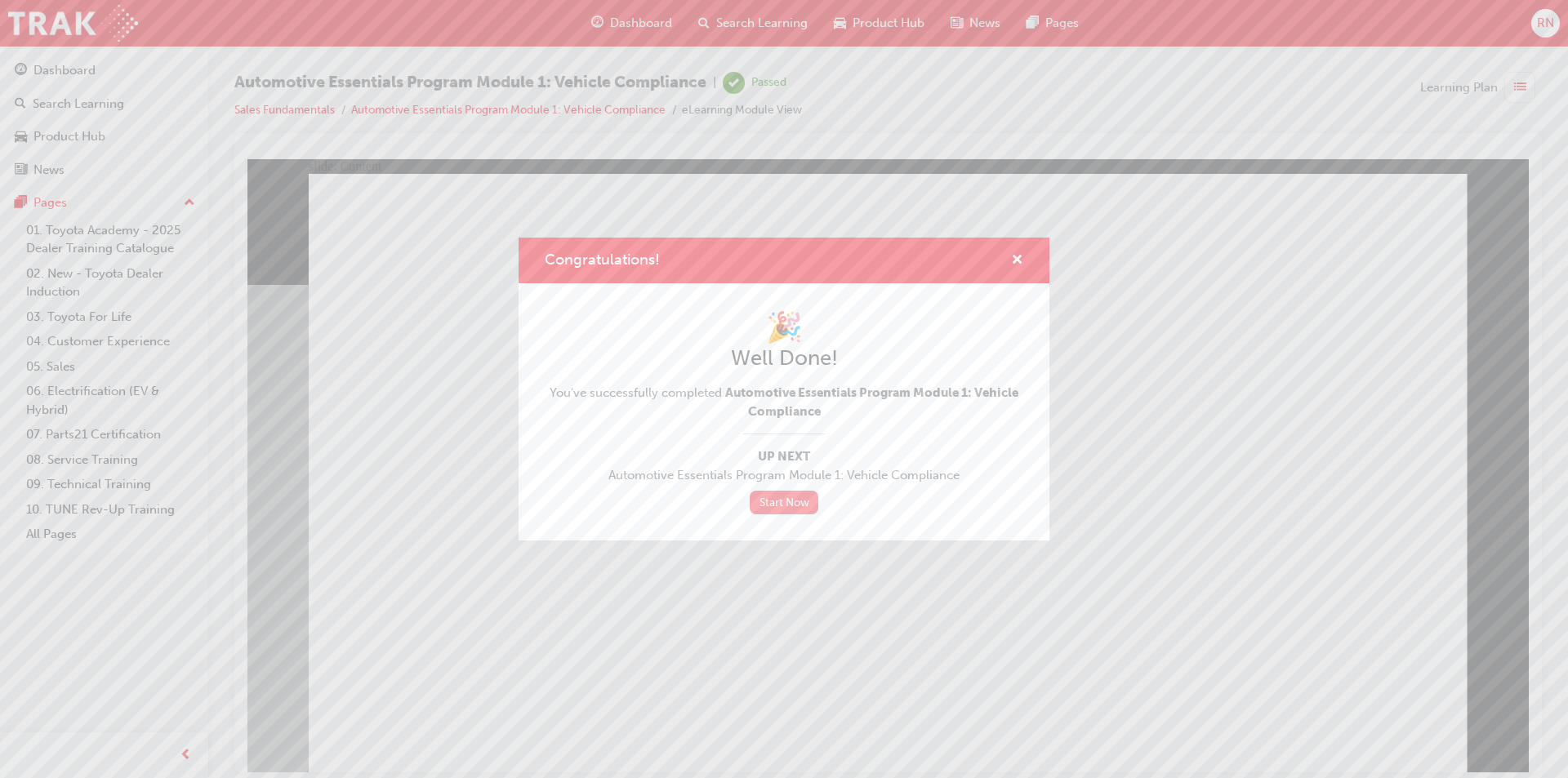
click at [779, 504] on link "Start Now" at bounding box center [784, 503] width 69 height 24
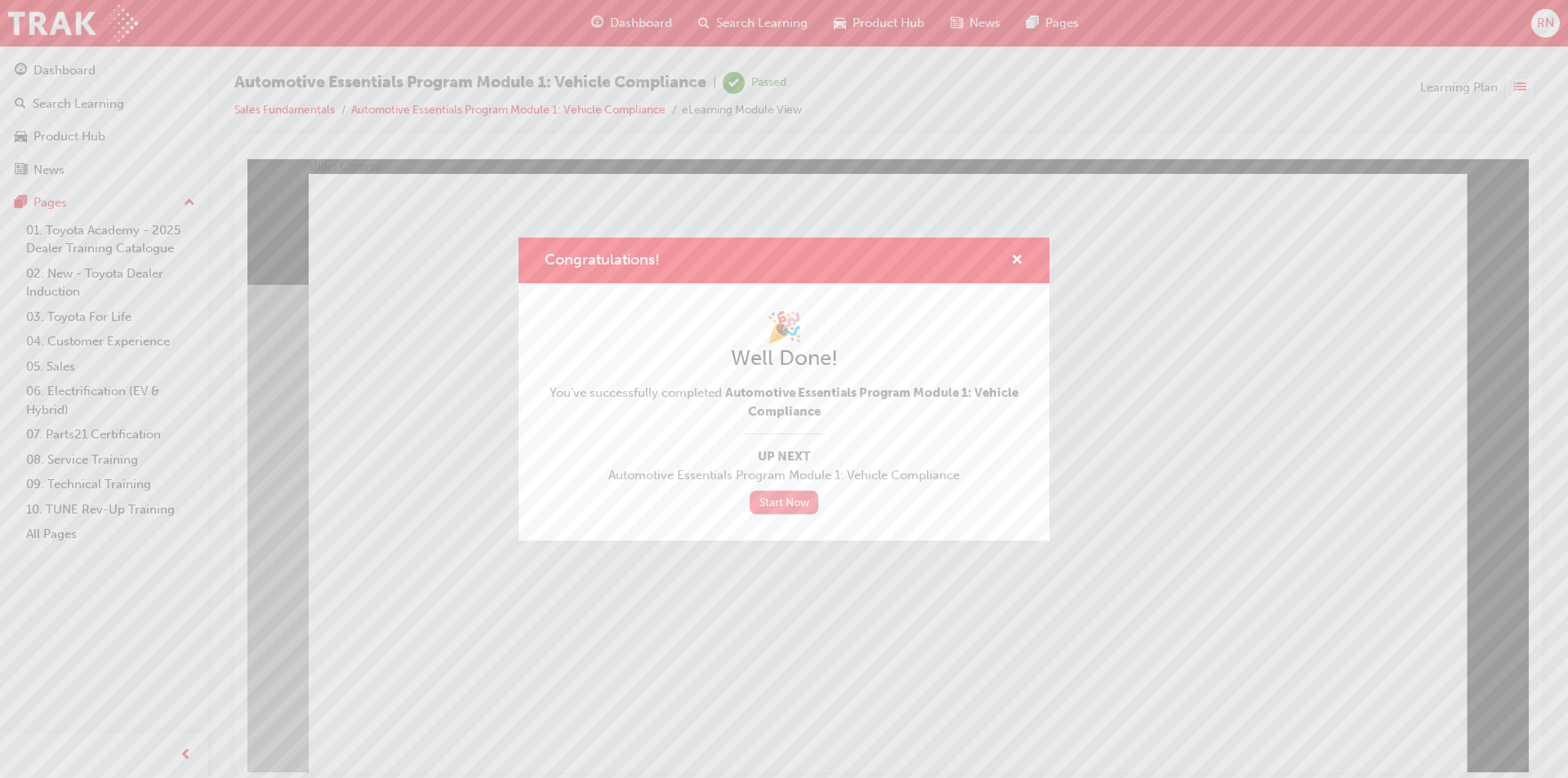
click at [779, 504] on link "Start Now" at bounding box center [784, 503] width 69 height 24
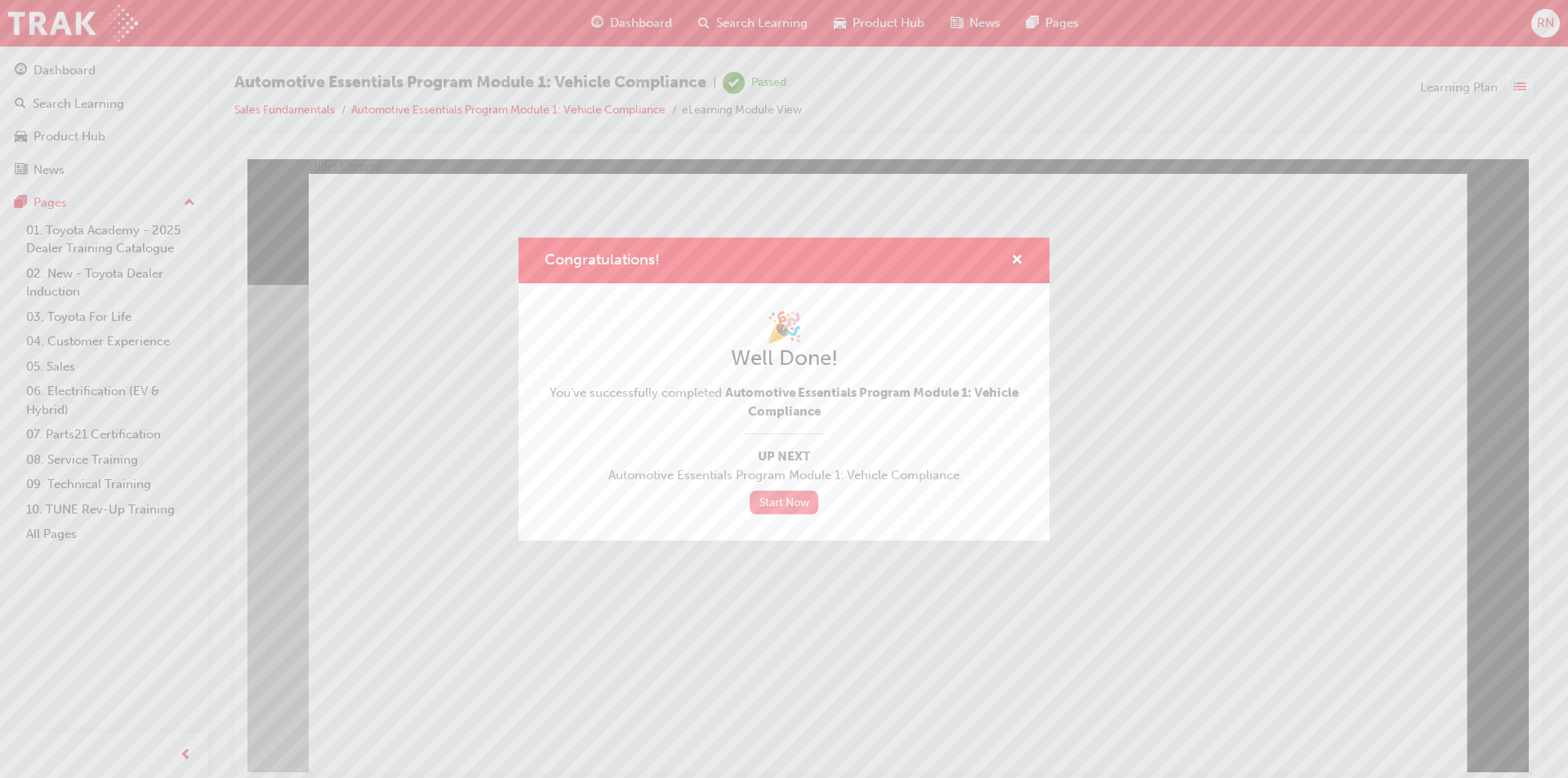
click at [779, 504] on link "Start Now" at bounding box center [784, 503] width 69 height 24
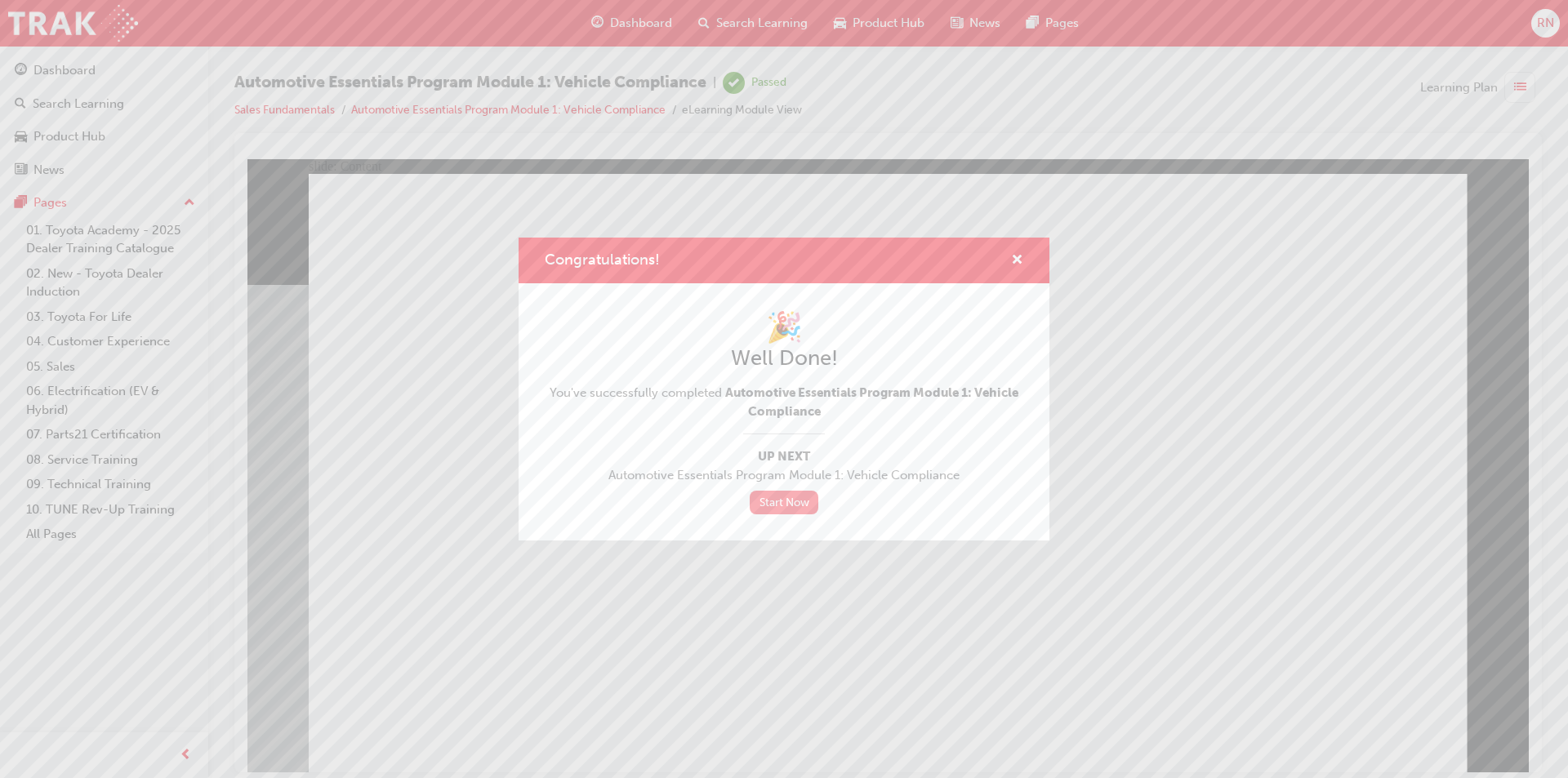
click at [782, 496] on link "Start Now" at bounding box center [784, 503] width 69 height 24
click at [768, 495] on link "Start Now" at bounding box center [784, 503] width 69 height 24
click at [771, 496] on link "Start Now" at bounding box center [784, 503] width 69 height 24
click at [777, 498] on link "Start Now" at bounding box center [784, 503] width 69 height 24
click at [777, 500] on link "Start Now" at bounding box center [784, 503] width 69 height 24
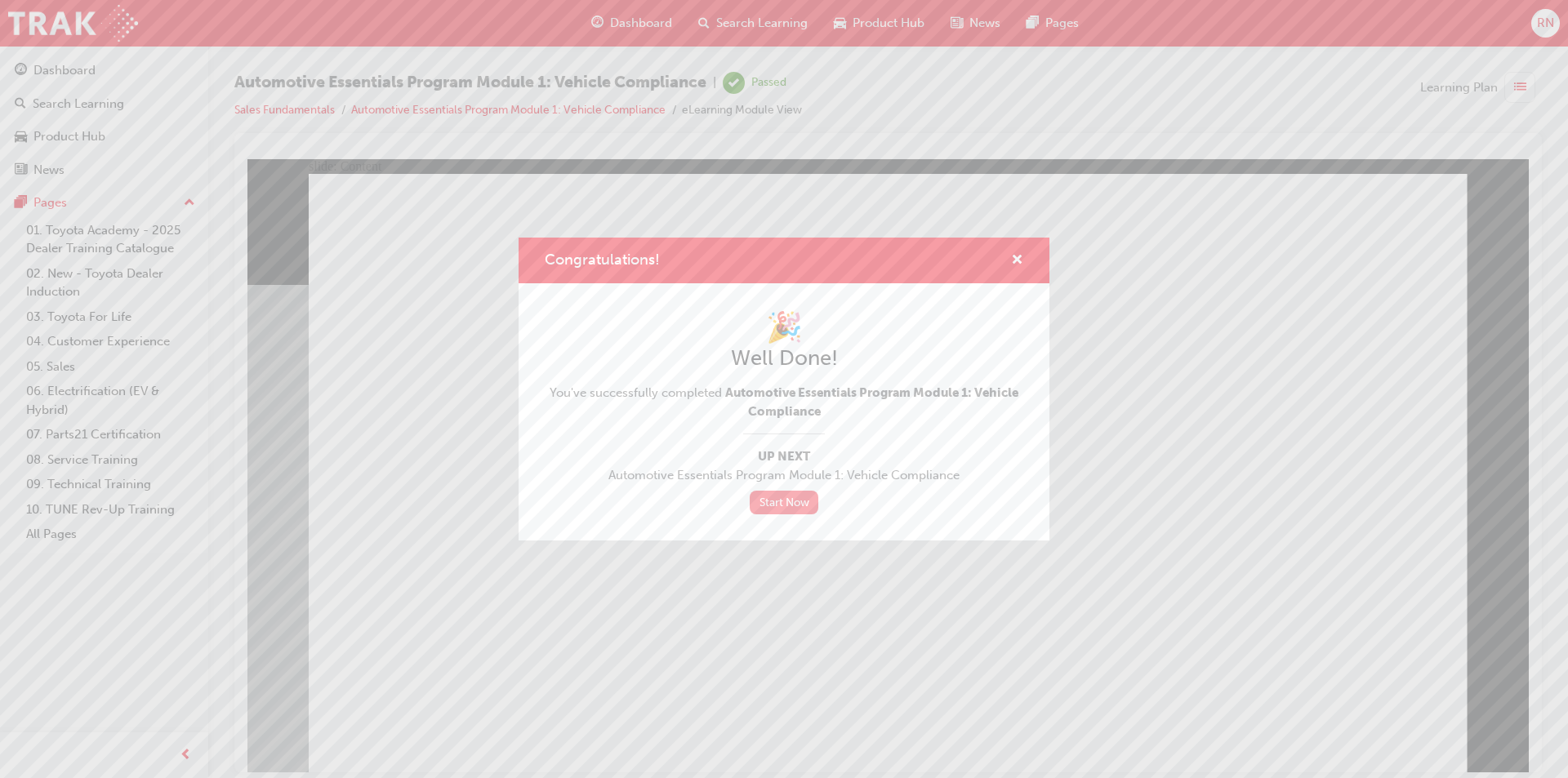
click at [776, 500] on link "Start Now" at bounding box center [784, 503] width 69 height 24
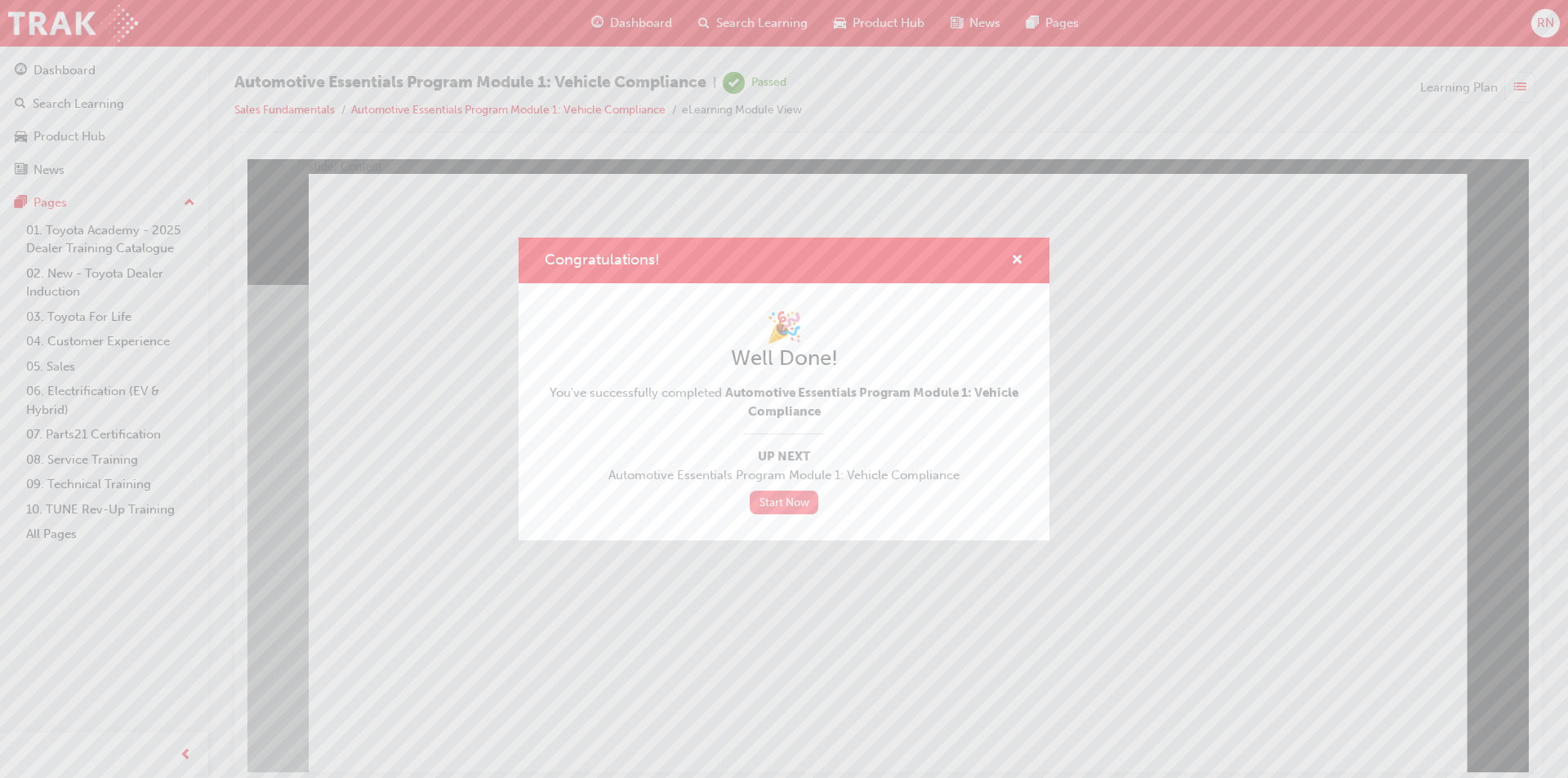
click at [776, 500] on link "Start Now" at bounding box center [784, 503] width 69 height 24
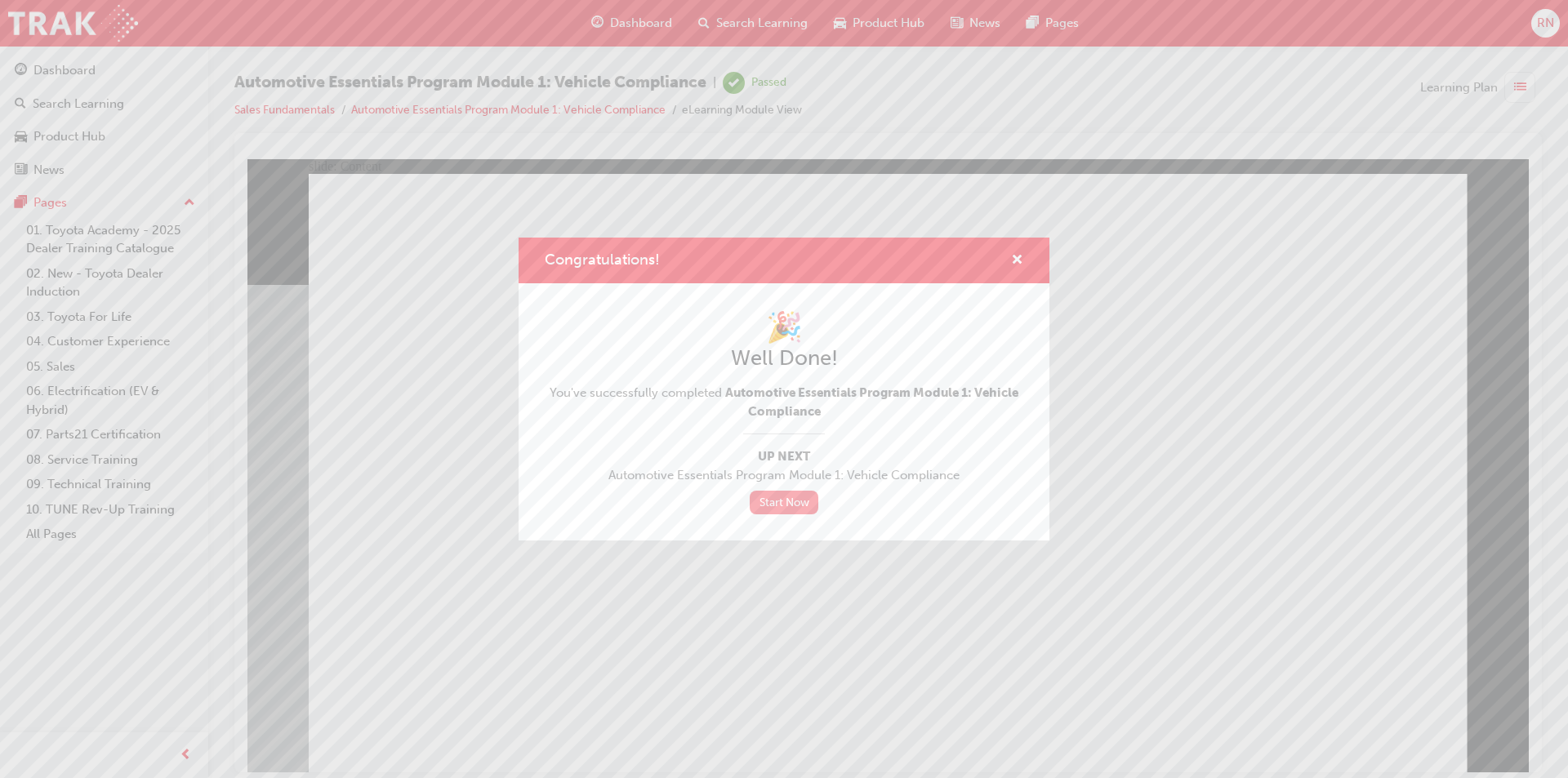
click at [776, 500] on link "Start Now" at bounding box center [784, 503] width 69 height 24
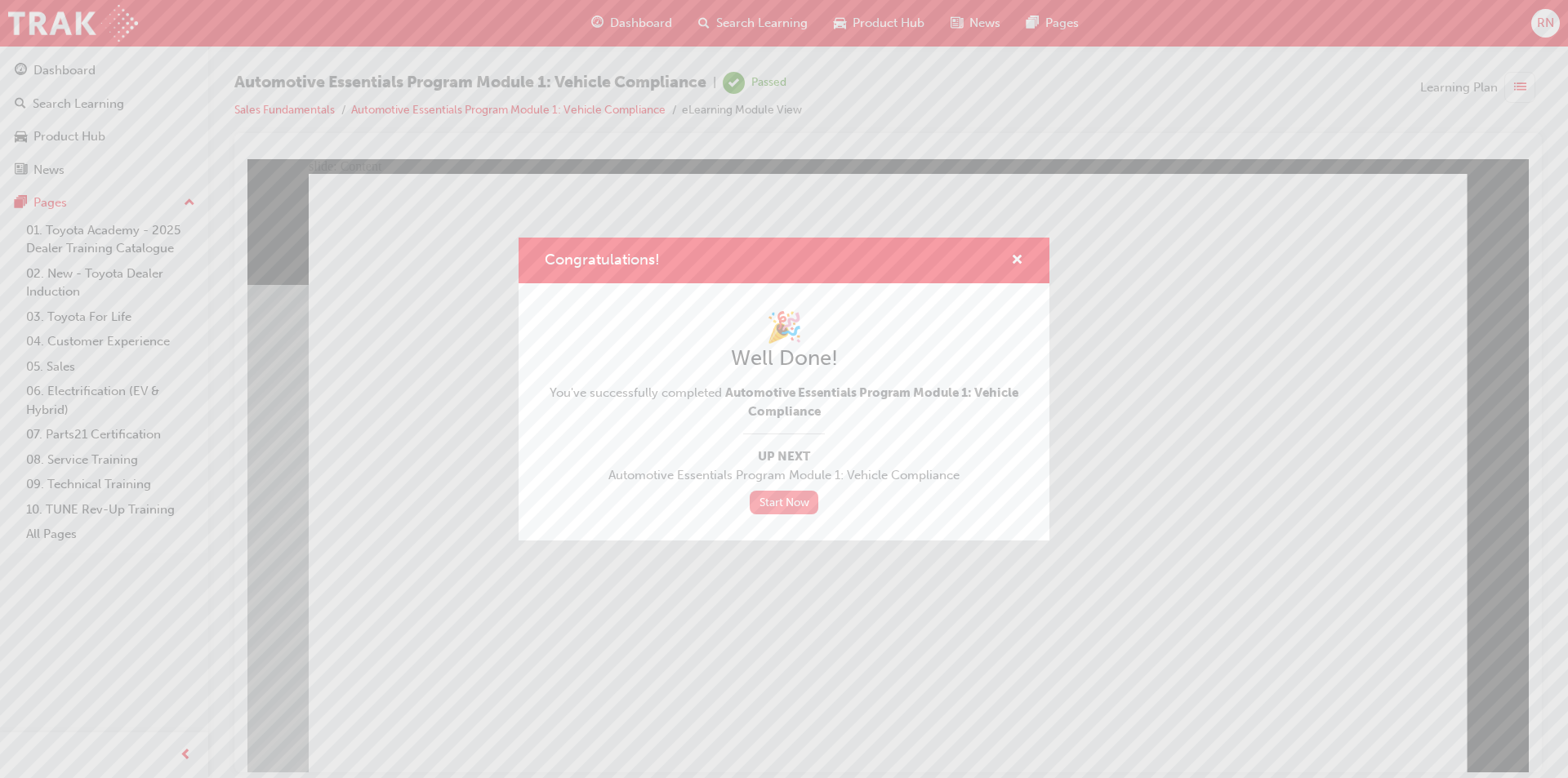
click at [776, 500] on link "Start Now" at bounding box center [784, 503] width 69 height 24
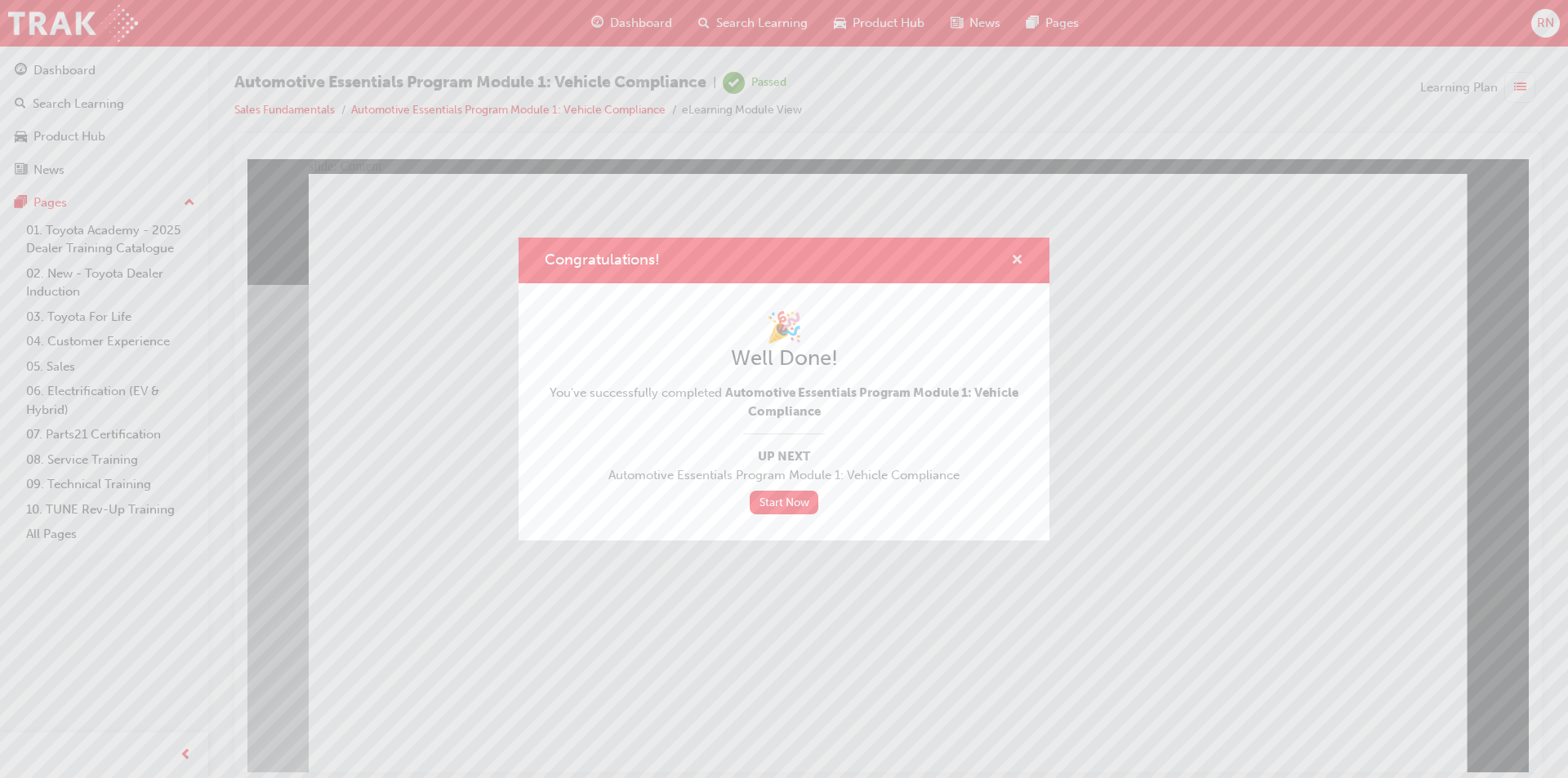
click at [1016, 254] on span "cross-icon" at bounding box center [1017, 261] width 12 height 15
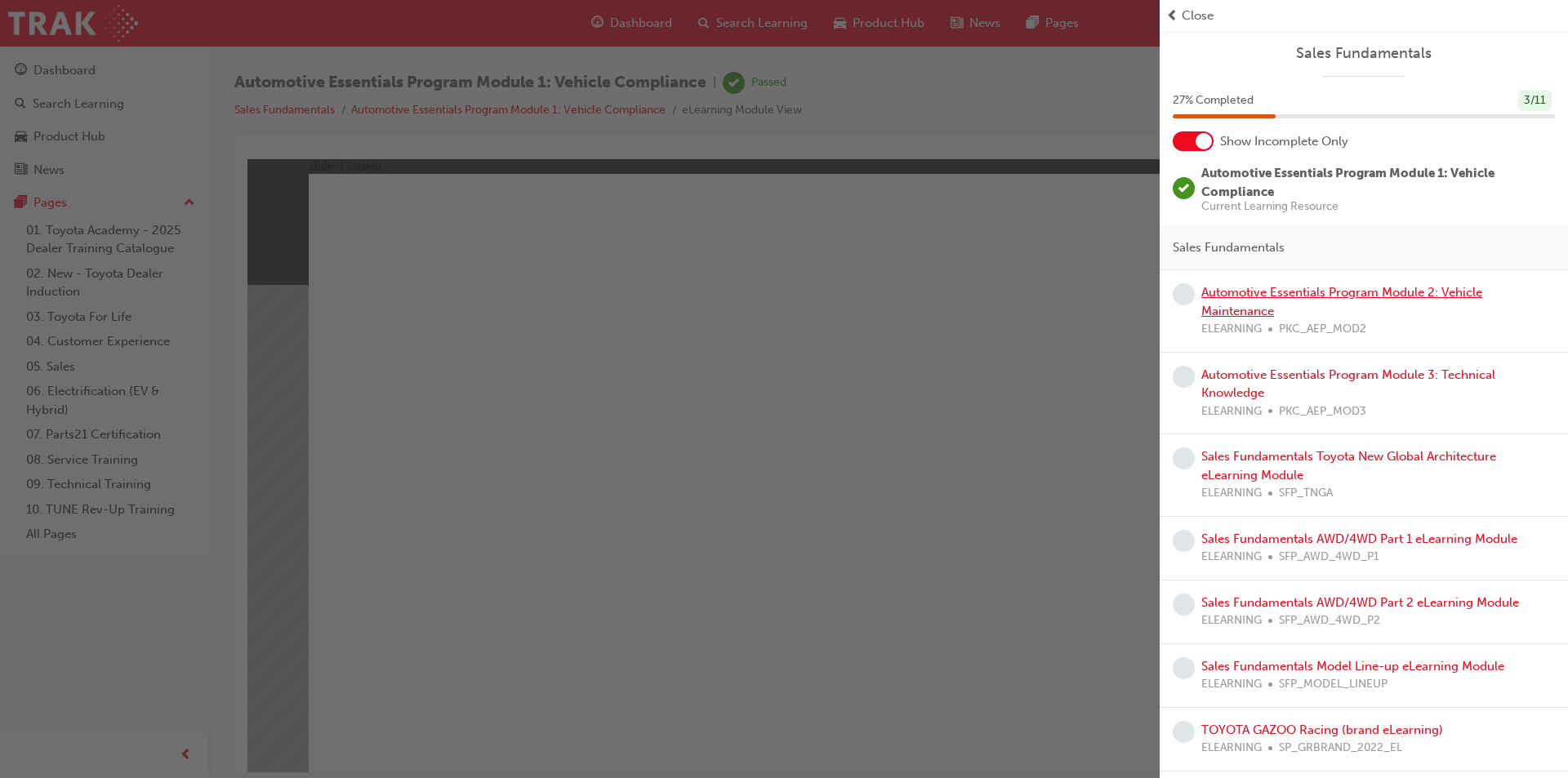
click at [1257, 295] on link "Automotive Essentials Program Module 2: Vehicle Maintenance" at bounding box center [1342, 301] width 281 height 33
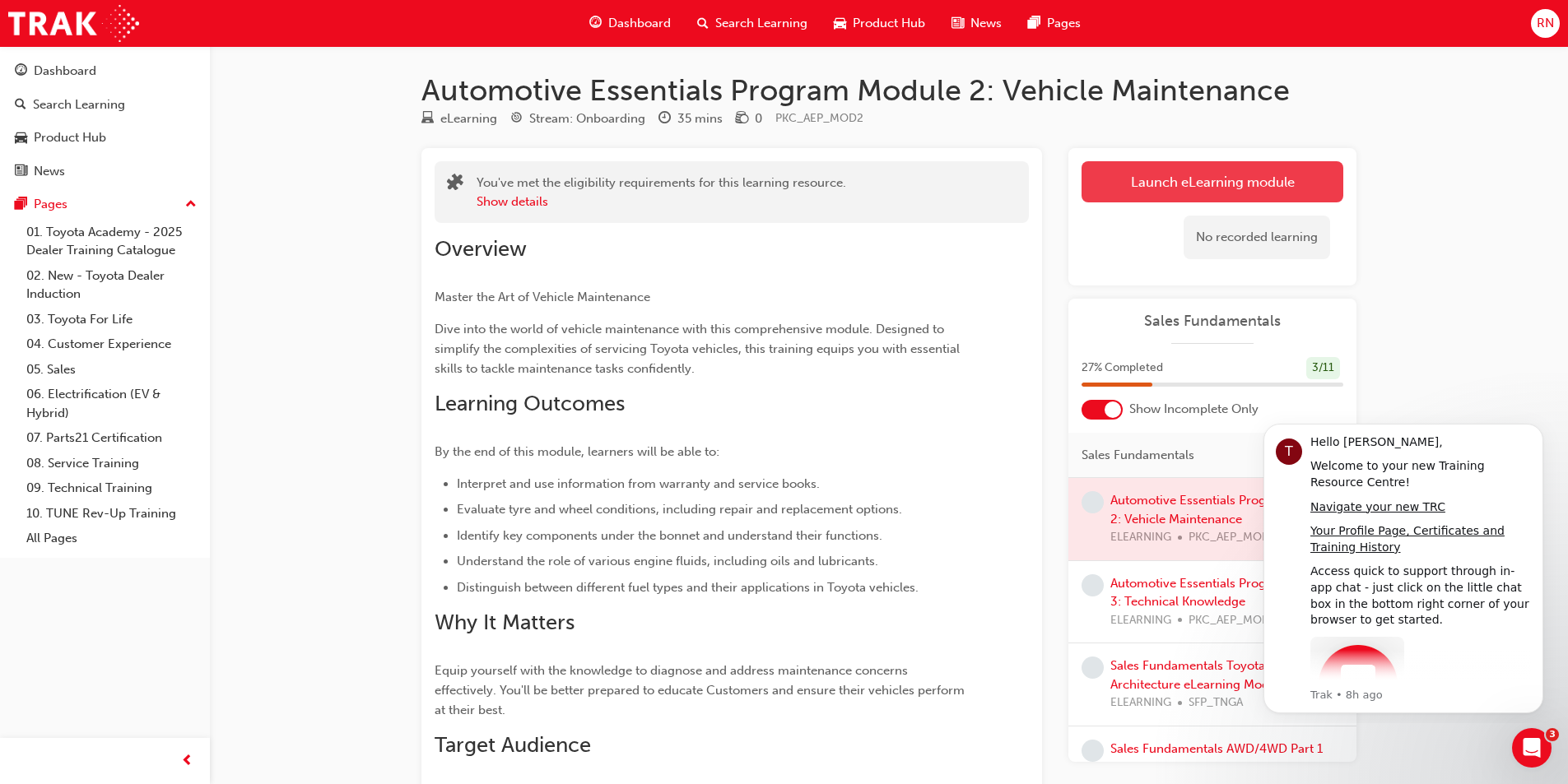
click at [1149, 188] on link "Launch eLearning module" at bounding box center [1212, 182] width 262 height 41
